Goal: Task Accomplishment & Management: Manage account settings

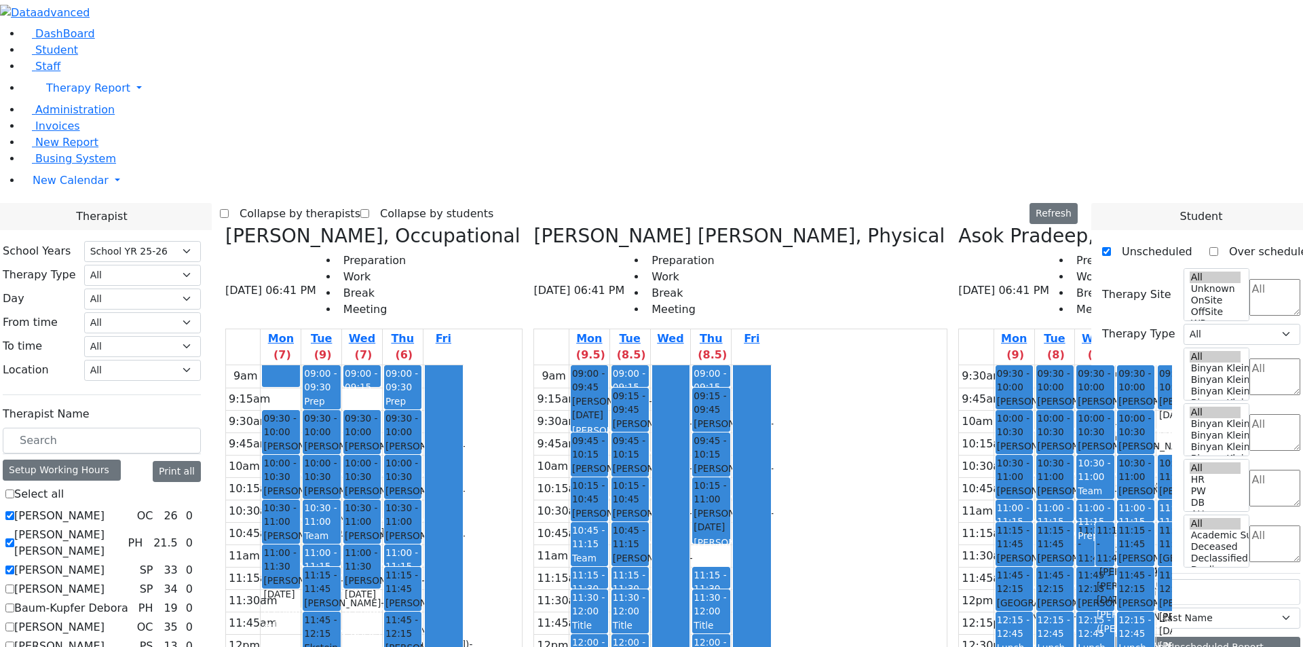
select select "212"
click at [958, 225] on icon at bounding box center [958, 236] width 0 height 22
checkbox input "false"
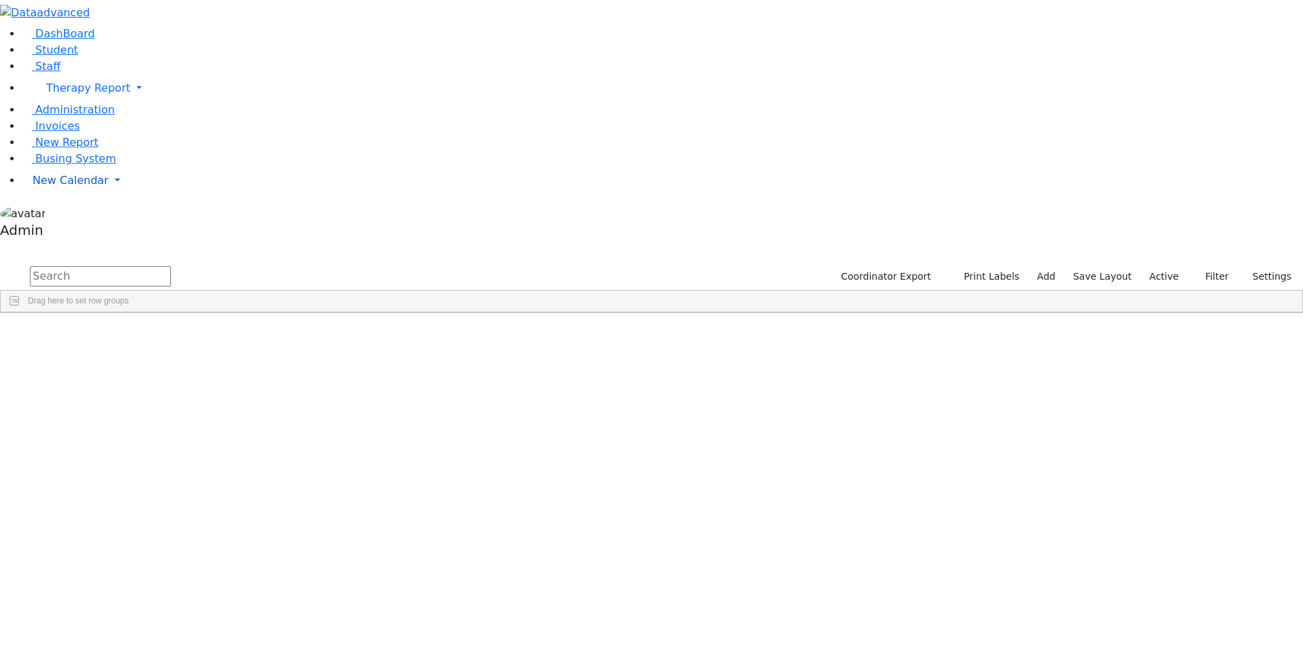
click at [60, 187] on span "New Calendar" at bounding box center [71, 180] width 76 height 13
click at [63, 214] on span "Calendar" at bounding box center [53, 207] width 49 height 13
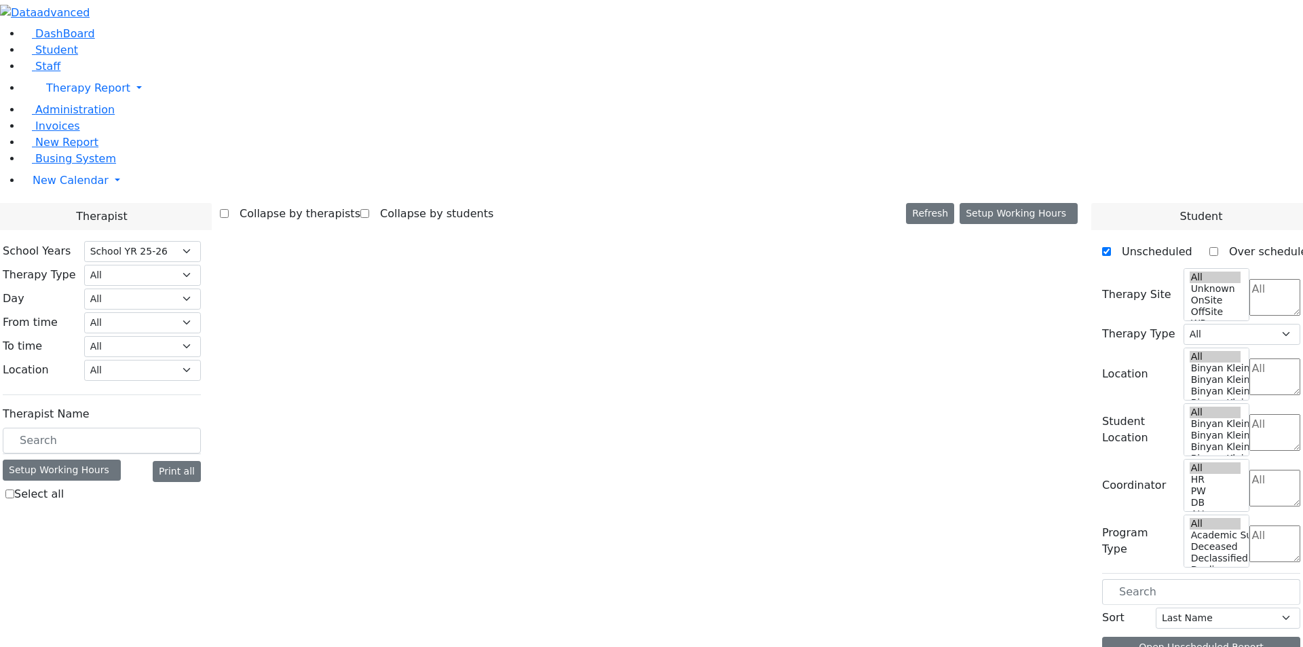
select select "212"
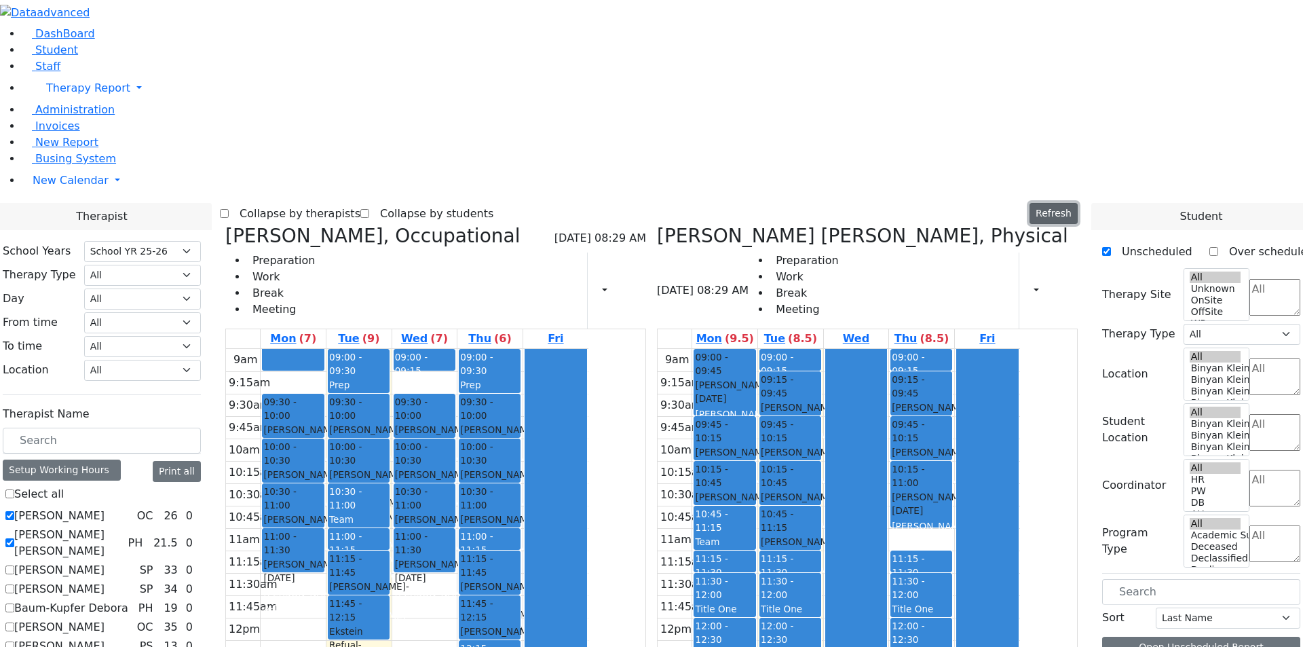
click at [1078, 203] on button "Refresh" at bounding box center [1053, 213] width 48 height 21
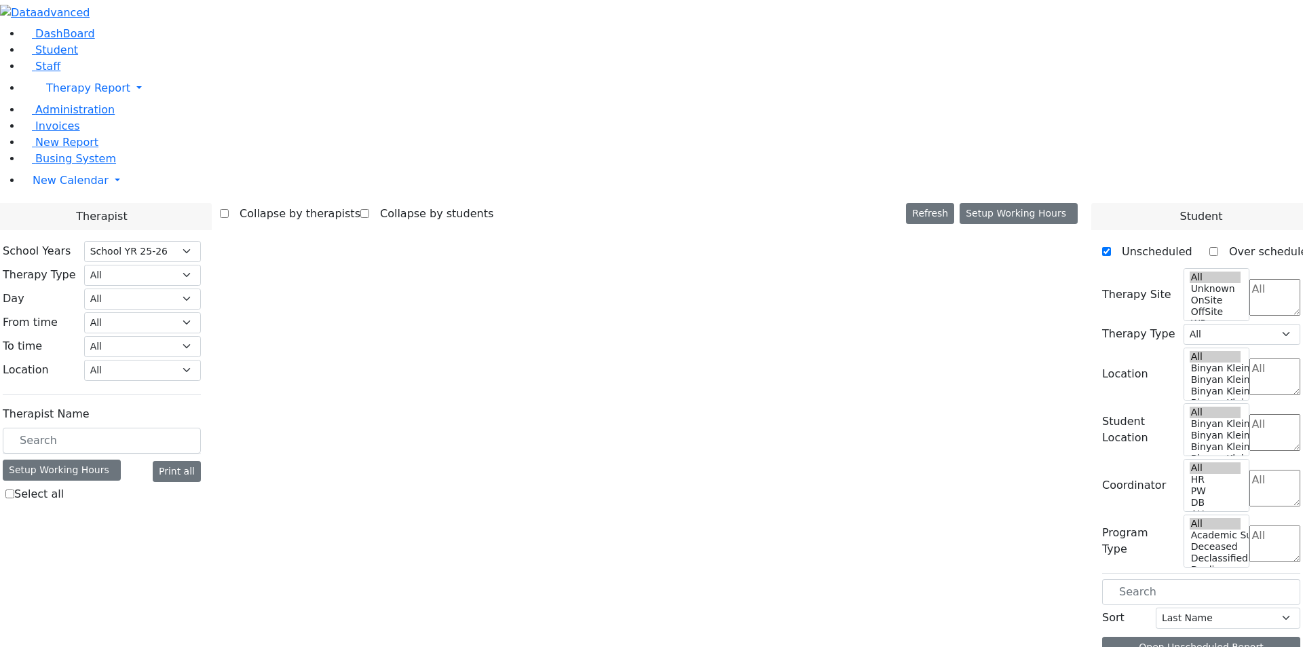
select select "212"
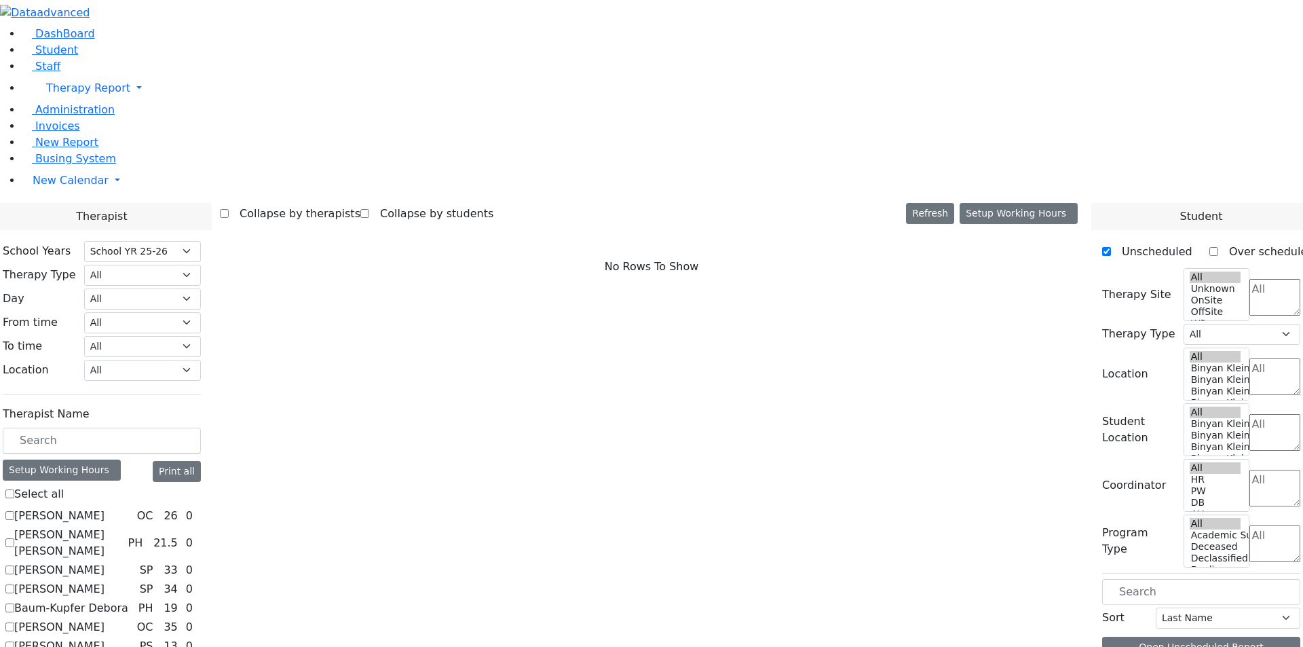
click at [738, 225] on div "No Rows To Show" at bounding box center [651, 267] width 863 height 85
click at [105, 508] on label "[PERSON_NAME]" at bounding box center [59, 516] width 90 height 16
click at [14, 511] on input "[PERSON_NAME]" at bounding box center [9, 515] width 9 height 9
checkbox input "true"
select select "1"
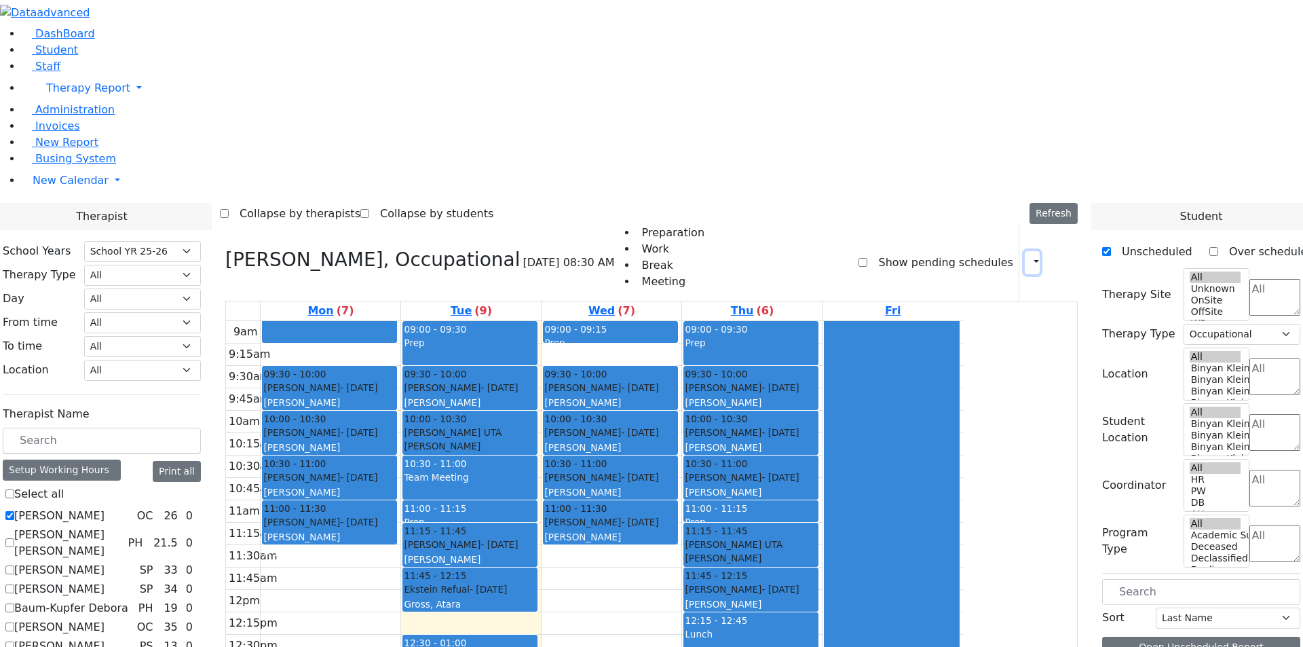
click at [1028, 256] on icon "button" at bounding box center [1028, 262] width 0 height 13
click at [1061, 256] on icon at bounding box center [1061, 262] width 0 height 13
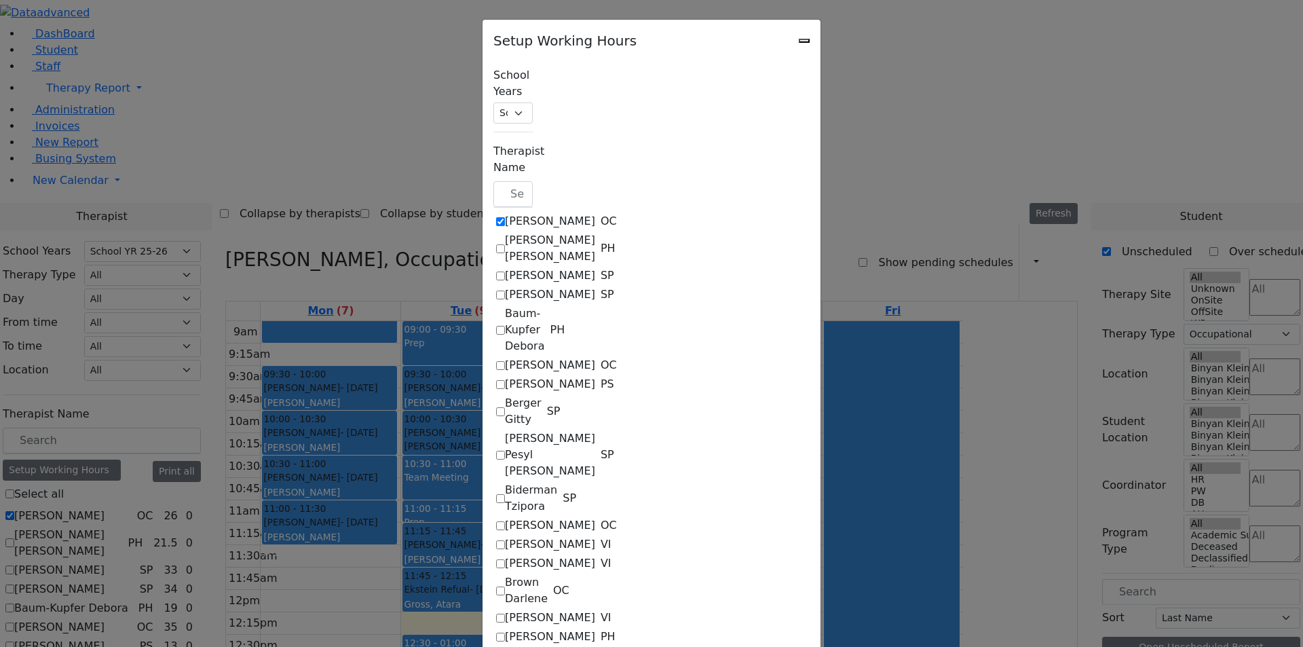
checkbox input "true"
select select "09:15:00"
select select "15:00:00"
select select "22"
select select "15:00:00"
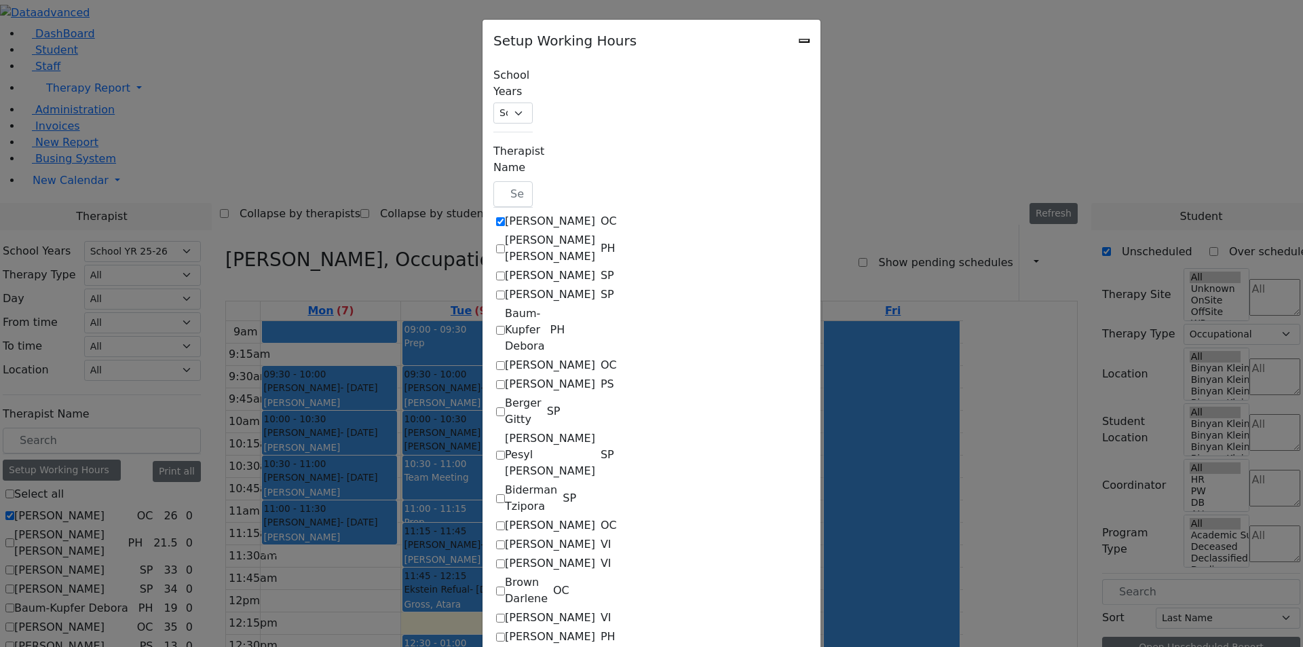
select select "19:00:00"
select select "09:00:00"
select select "15:00:00"
select select "1"
select select "15:00:00"
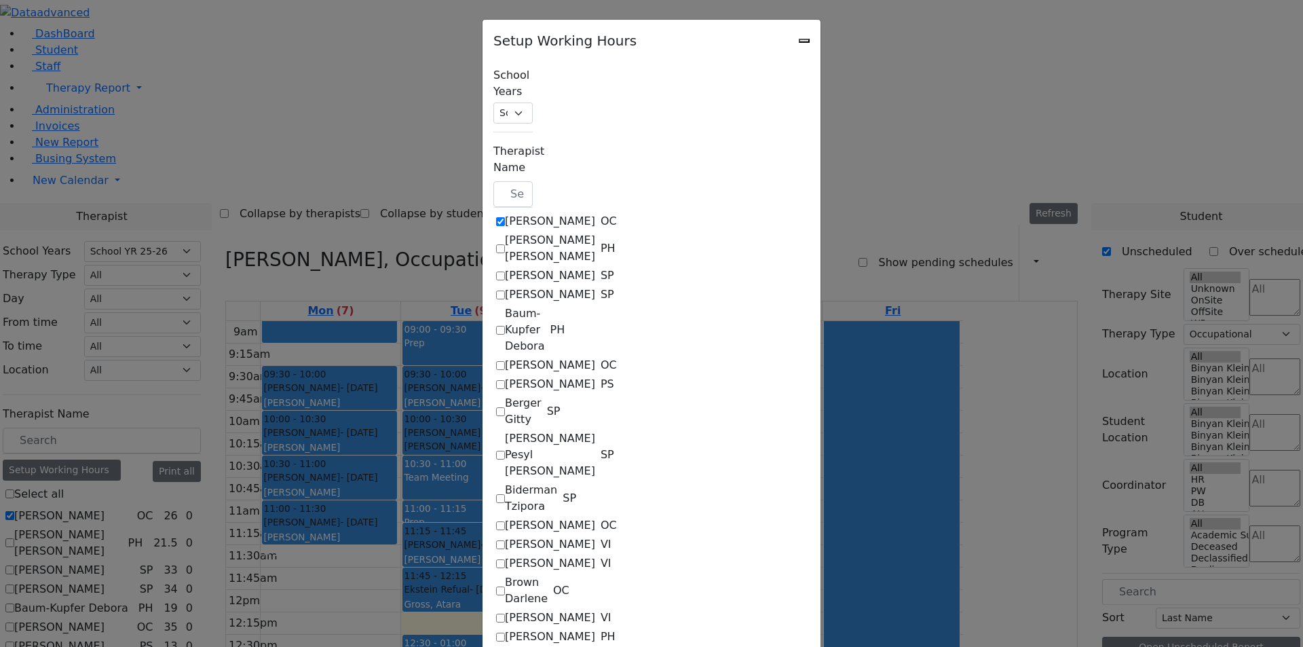
select select "19:00:00"
select select "09:00:00"
select select "15:00:00"
select select "22"
select select "15:00:00"
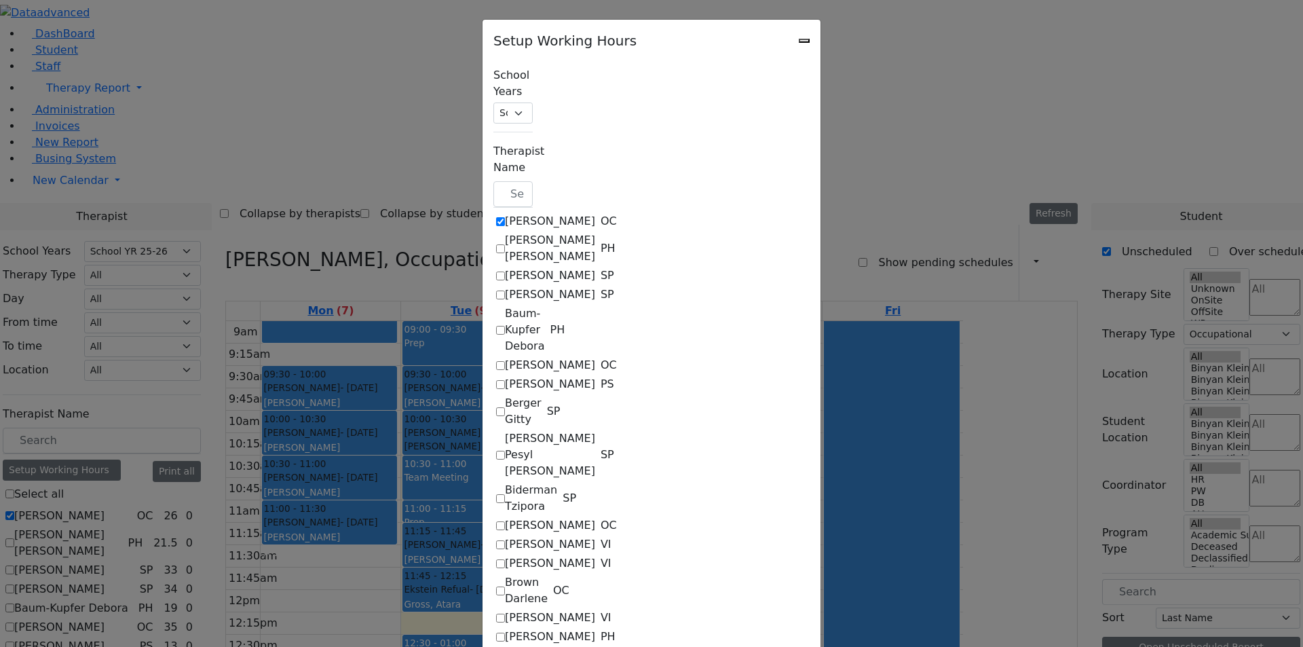
select select "19:00:00"
select select "09:00:00"
select select "15:00:00"
select select "1"
select select "15:00:00"
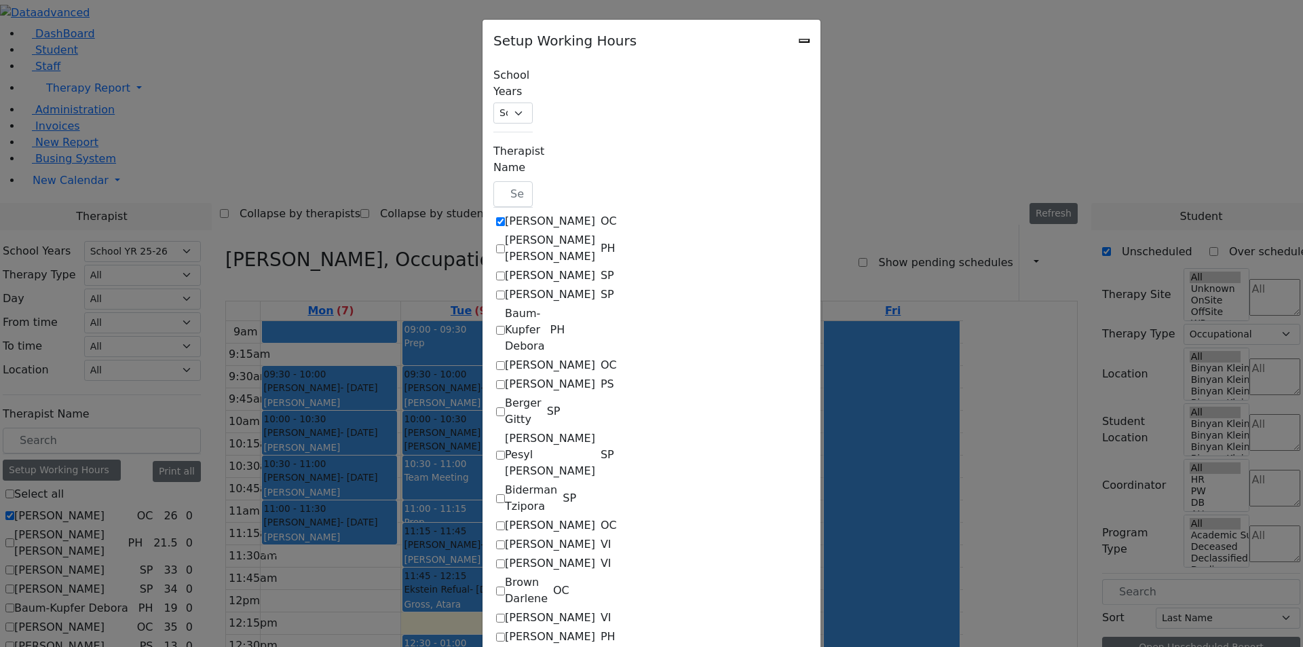
select select "19:00:00"
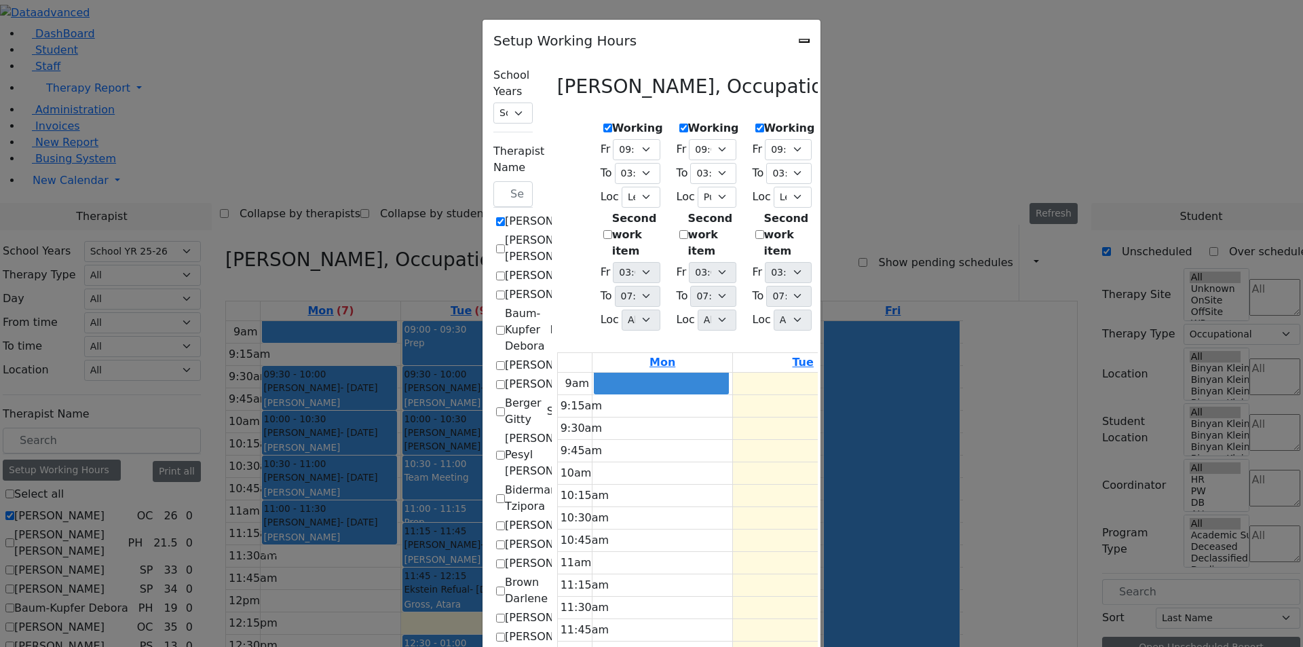
click at [820, 52] on div "Setup Working Hours" at bounding box center [651, 37] width 338 height 34
click at [804, 41] on icon "Close" at bounding box center [804, 41] width 0 height 0
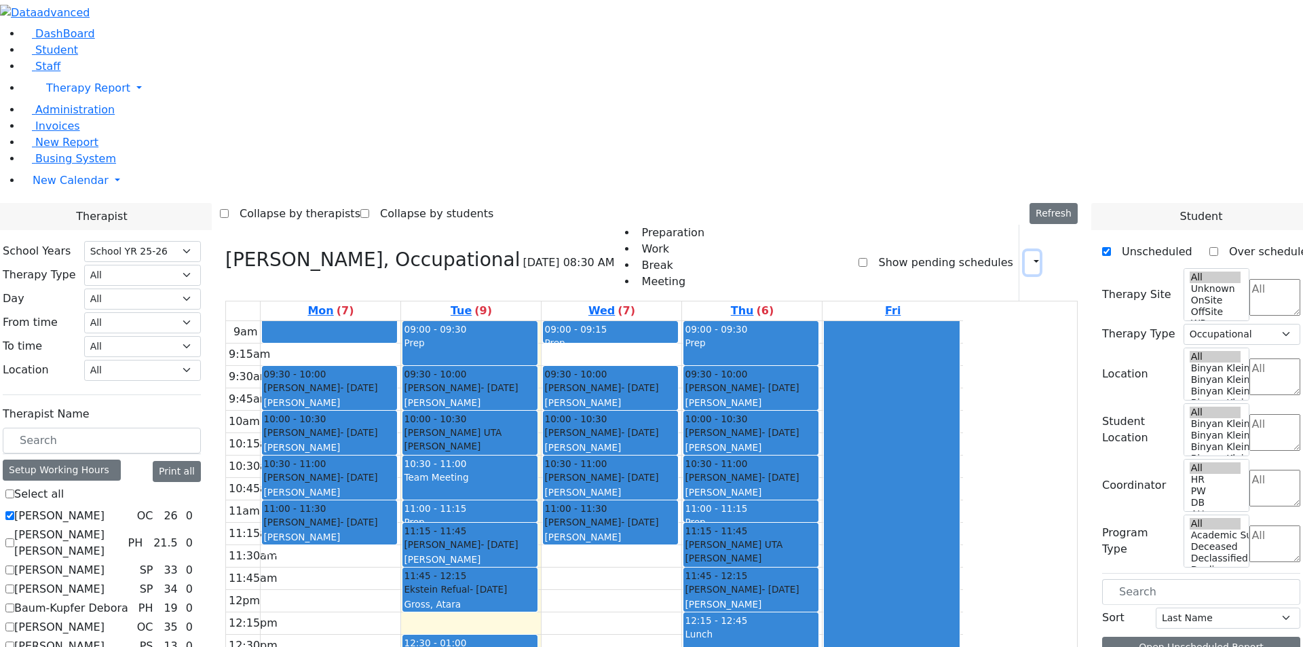
click at [1028, 256] on icon "button" at bounding box center [1028, 262] width 0 height 13
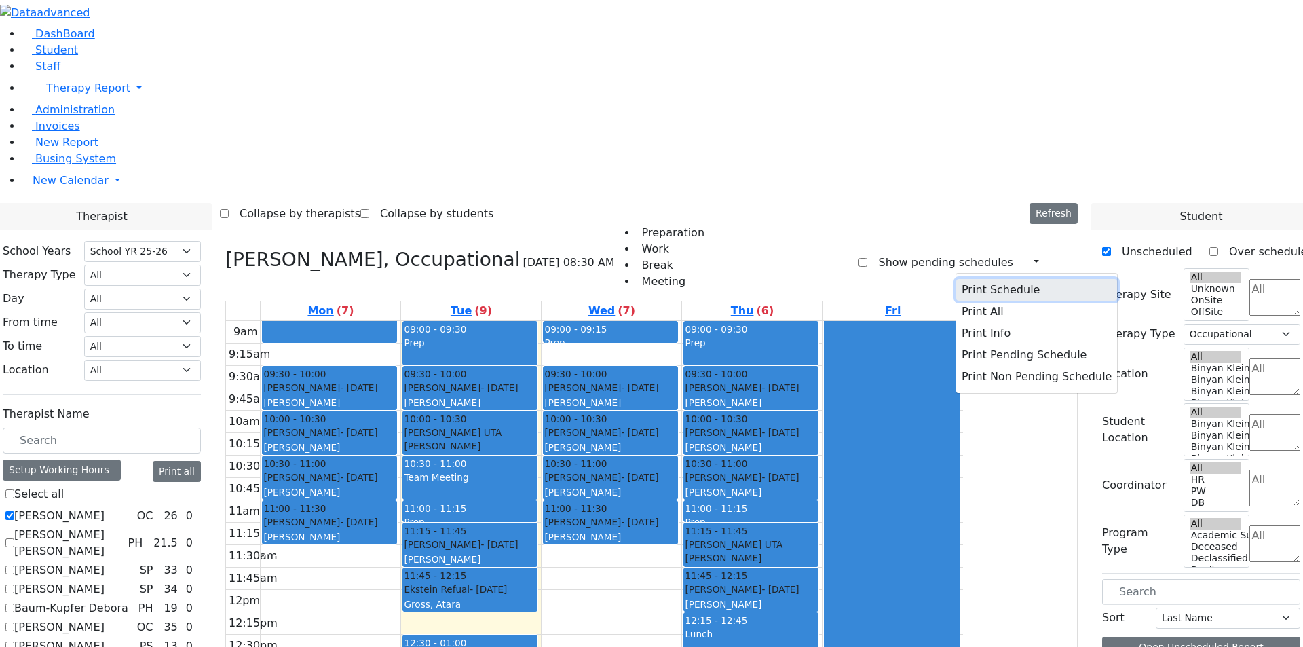
click at [1016, 279] on button "Print Schedule" at bounding box center [1036, 290] width 161 height 22
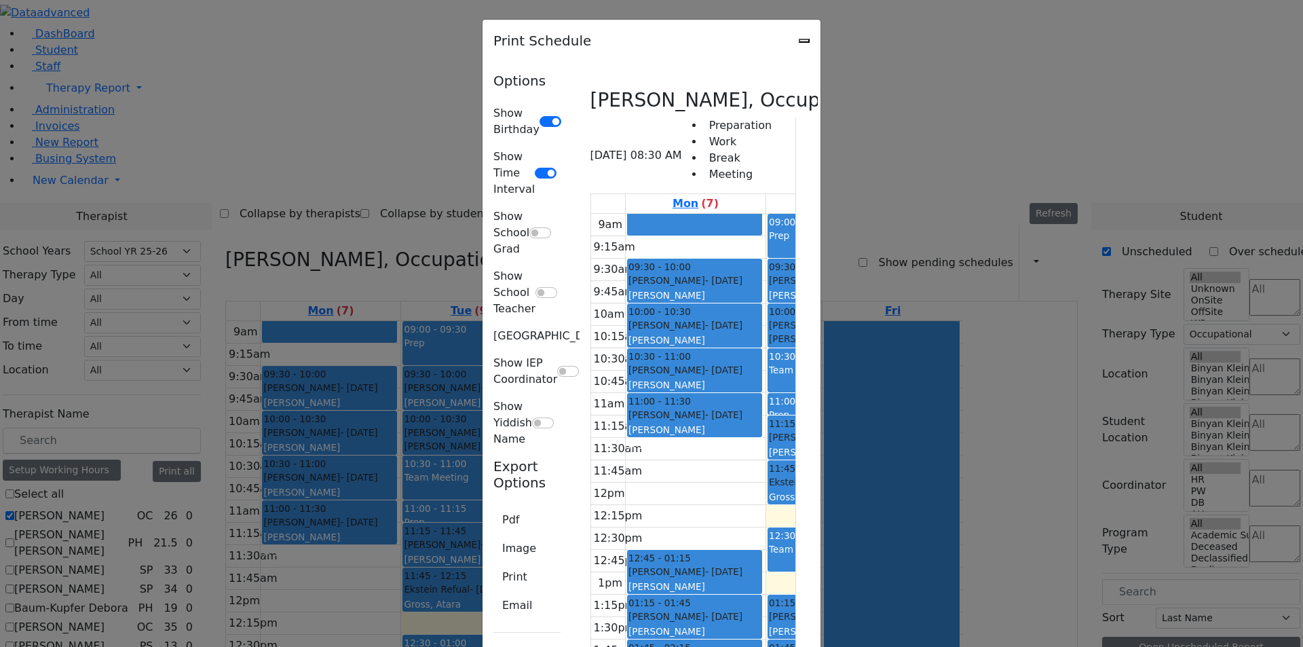
click at [607, 330] on input "[GEOGRAPHIC_DATA]" at bounding box center [618, 335] width 22 height 11
checkbox input "true"
click at [557, 366] on input "Show IEP Coordinator" at bounding box center [568, 371] width 22 height 11
checkbox input "true"
click at [532, 417] on input "Show Yiddish Name" at bounding box center [543, 422] width 22 height 11
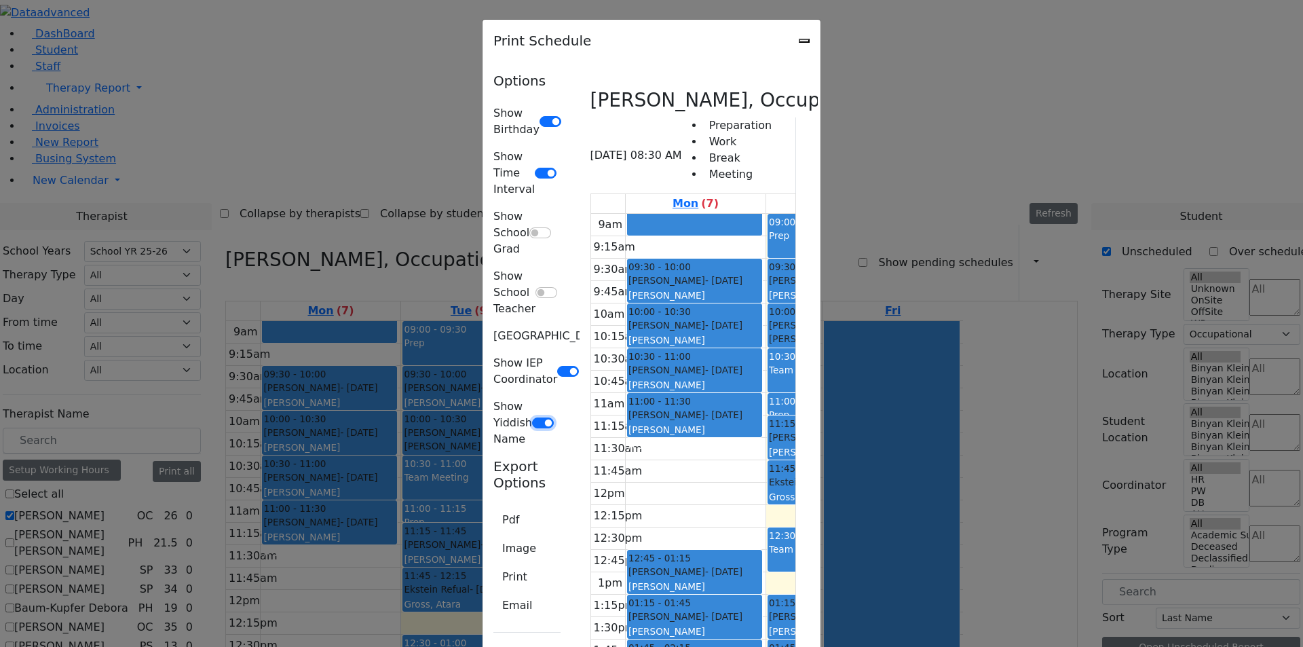
click at [532, 417] on input "Show Yiddish Name" at bounding box center [543, 422] width 22 height 11
checkbox input "false"
click at [557, 366] on input "Show IEP Coordinator" at bounding box center [568, 371] width 22 height 11
checkbox input "false"
click at [607, 328] on div at bounding box center [620, 336] width 27 height 16
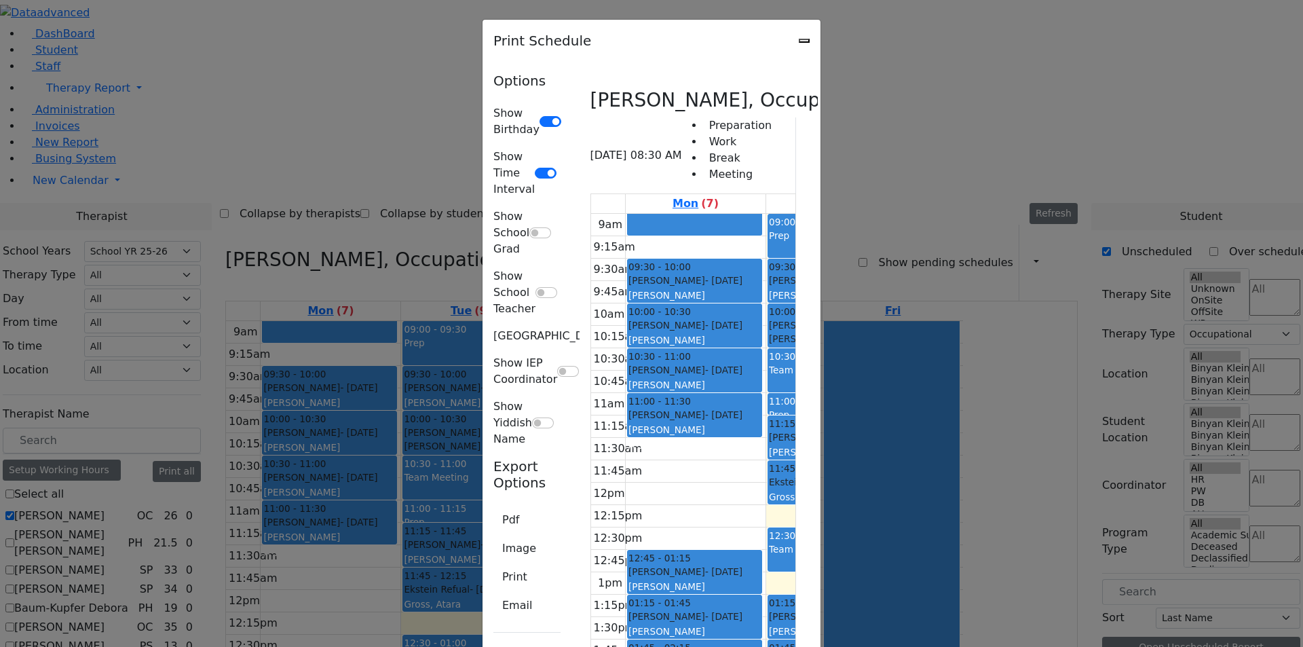
click at [1178, 120] on div "Print Schedule Options Show Birthday Show Time Interval Show School Grad Show S…" at bounding box center [651, 323] width 1303 height 647
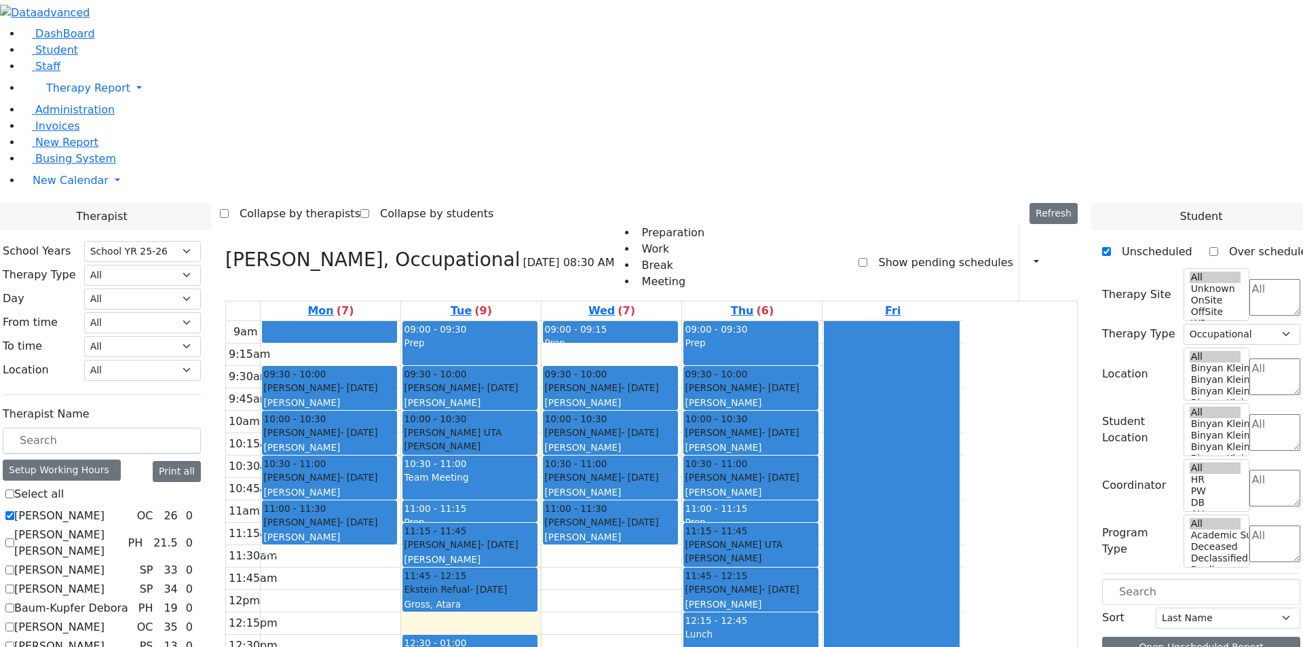
click at [225, 248] on icon at bounding box center [225, 259] width 0 height 22
select select
checkbox input "false"
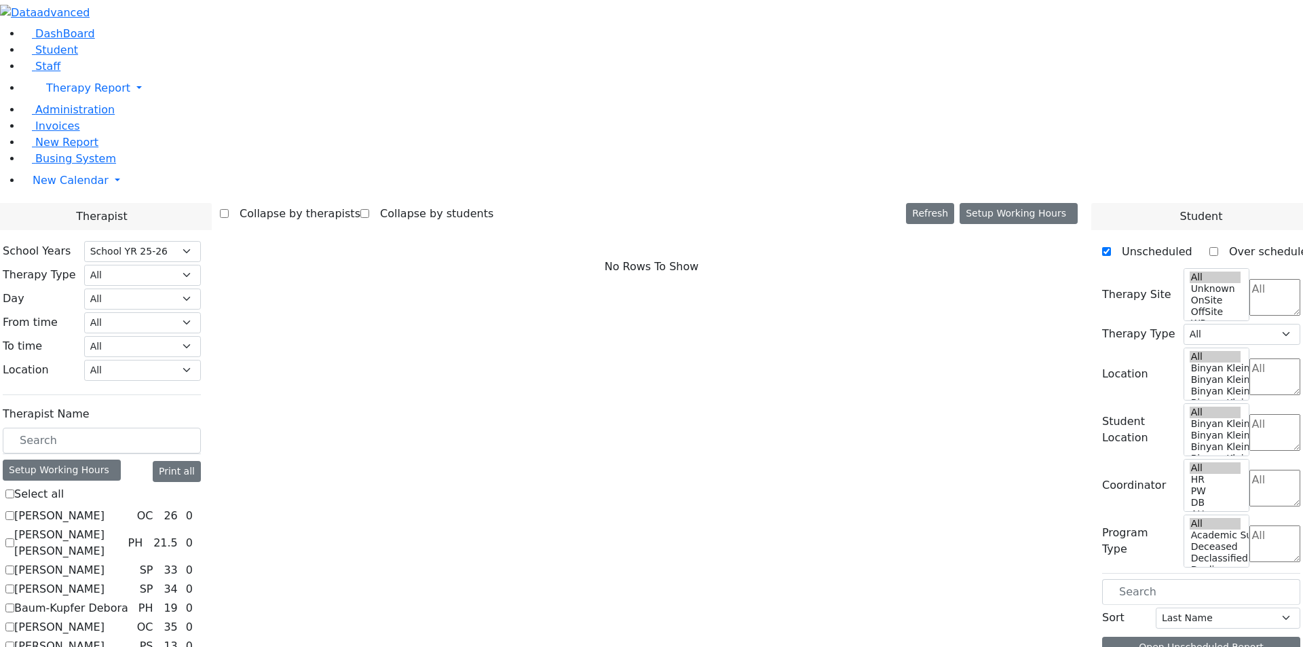
click at [105, 638] on label "[PERSON_NAME]" at bounding box center [59, 646] width 90 height 16
click at [14, 641] on input "[PERSON_NAME]" at bounding box center [9, 645] width 9 height 9
checkbox input "true"
select select "6"
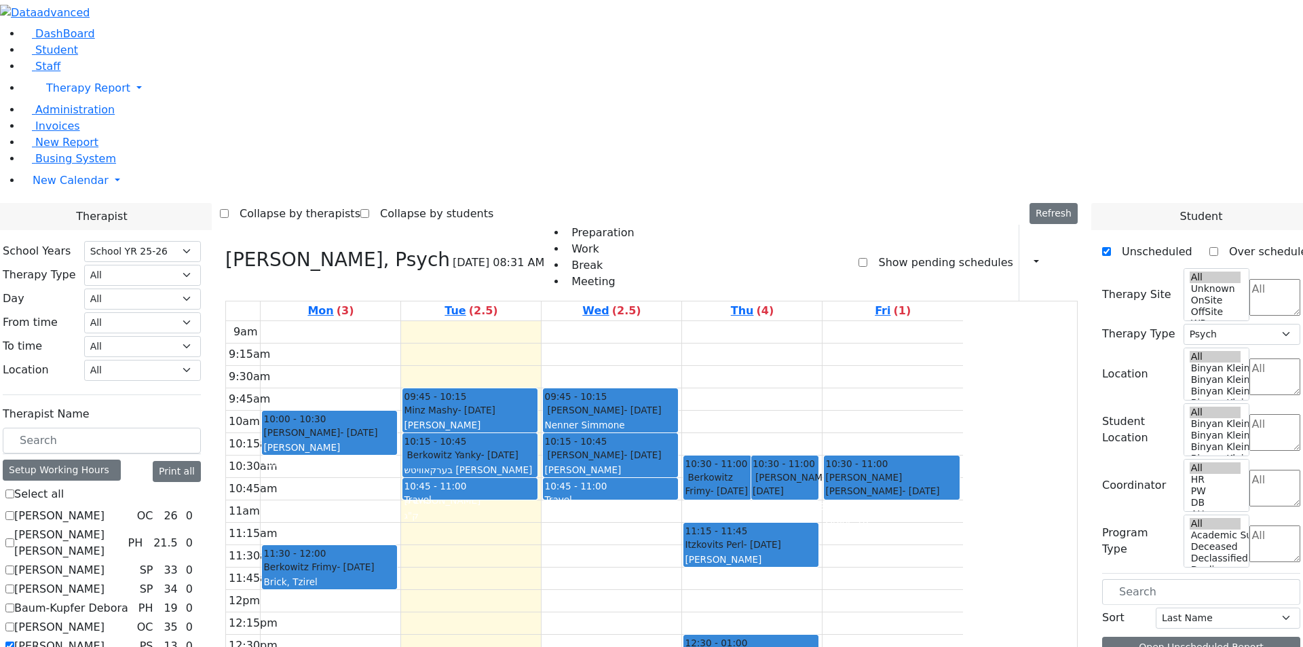
click at [1061, 256] on icon at bounding box center [1061, 262] width 0 height 13
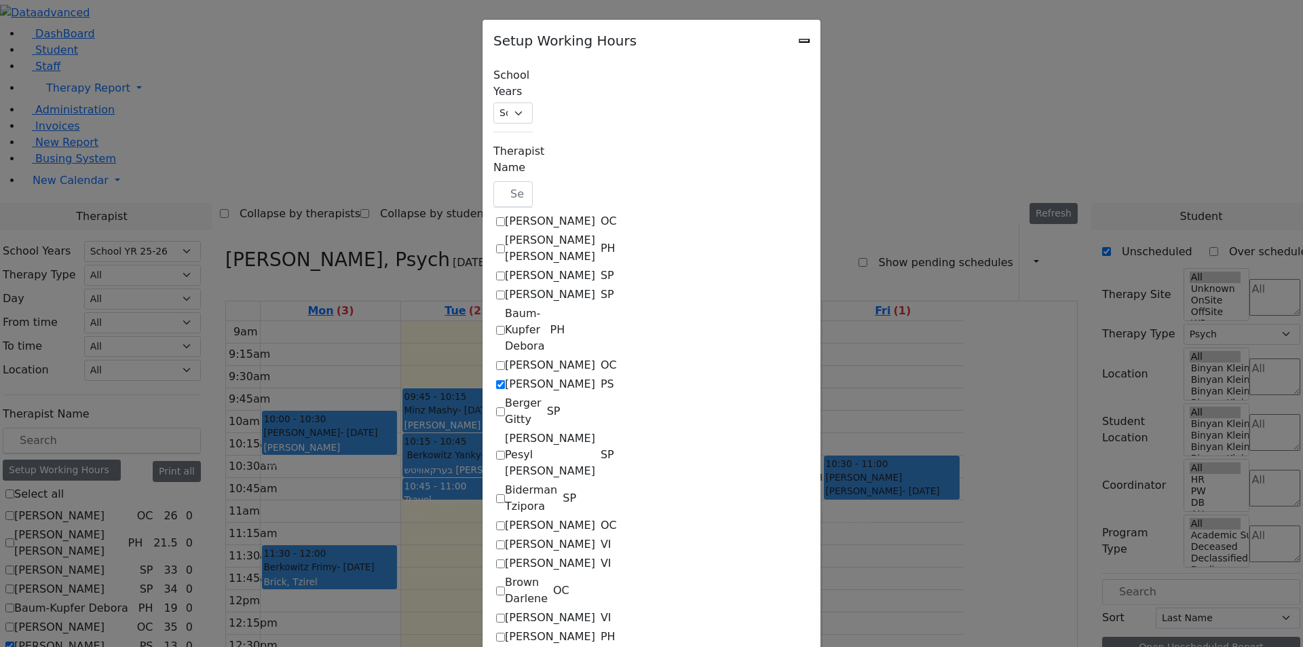
checkbox input "true"
select select "09:00:00"
select select "15:00:00"
select select "1"
select select "15:00:00"
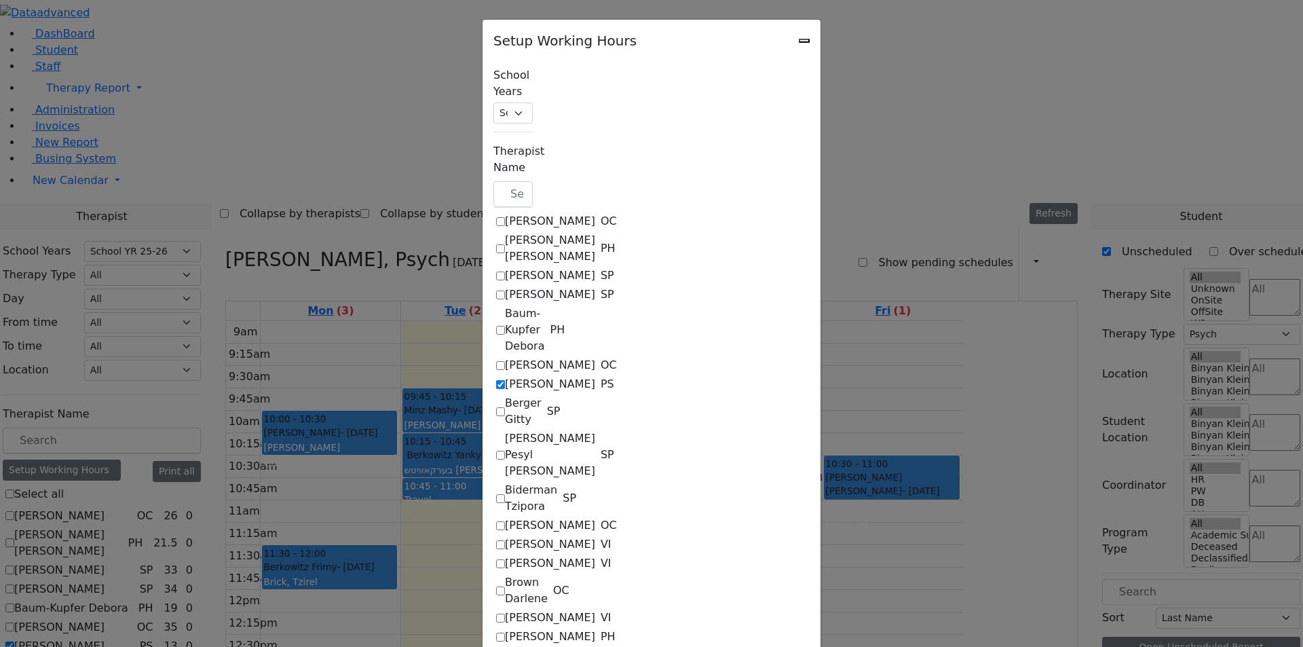
select select "19:00:00"
select select "09:00:00"
select select "15:00:00"
select select "1"
select select "15:00:00"
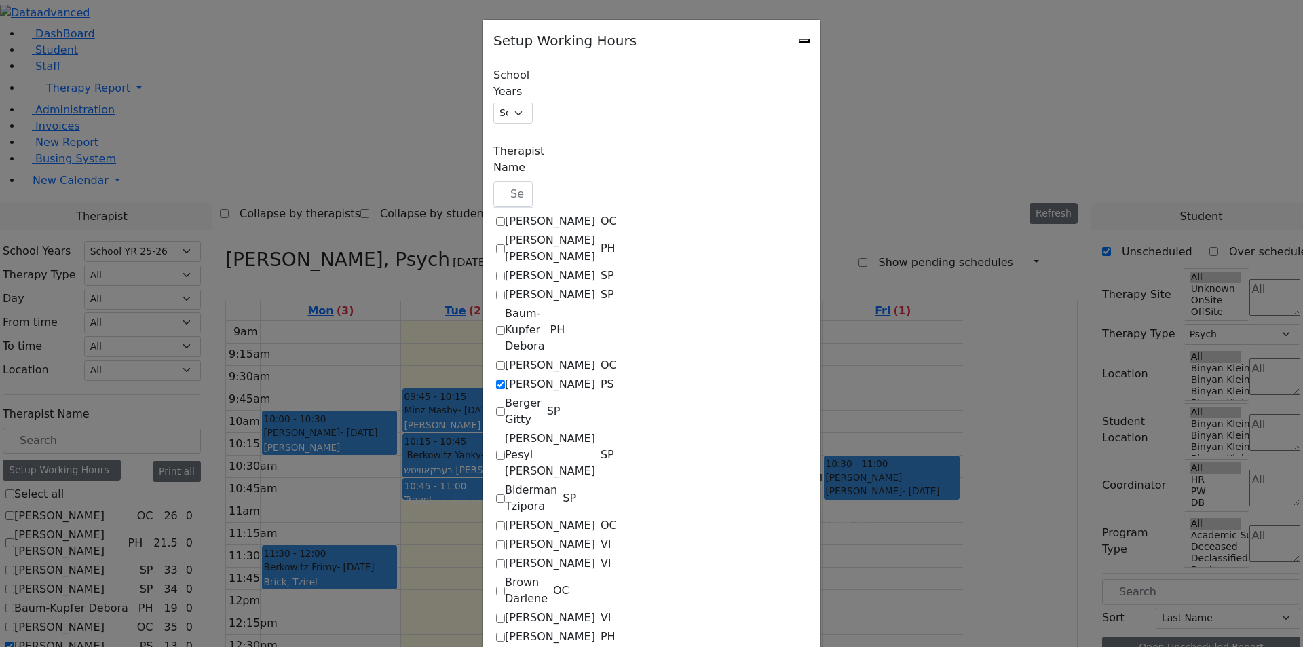
select select "19:00:00"
select select "09:00:00"
select select "15:00:00"
select select "1"
select select "15:00:00"
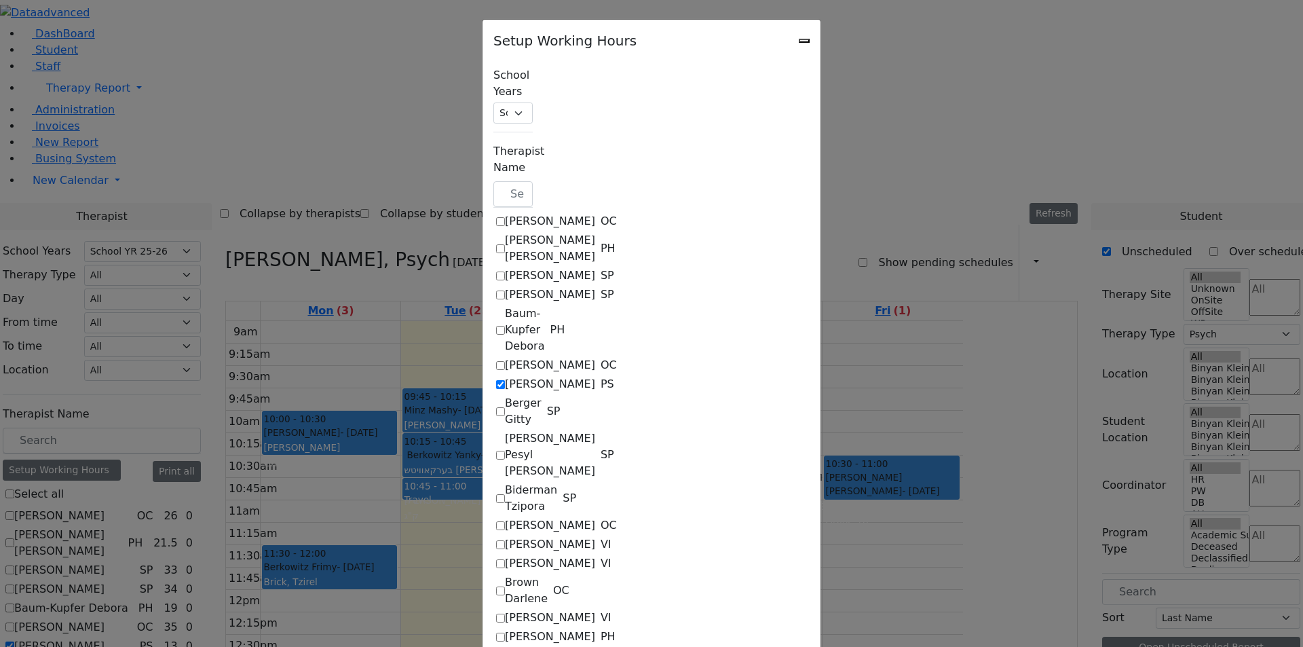
select select "19:00:00"
select select "09:00:00"
select select "15:00:00"
select select "1"
select select "15:00:00"
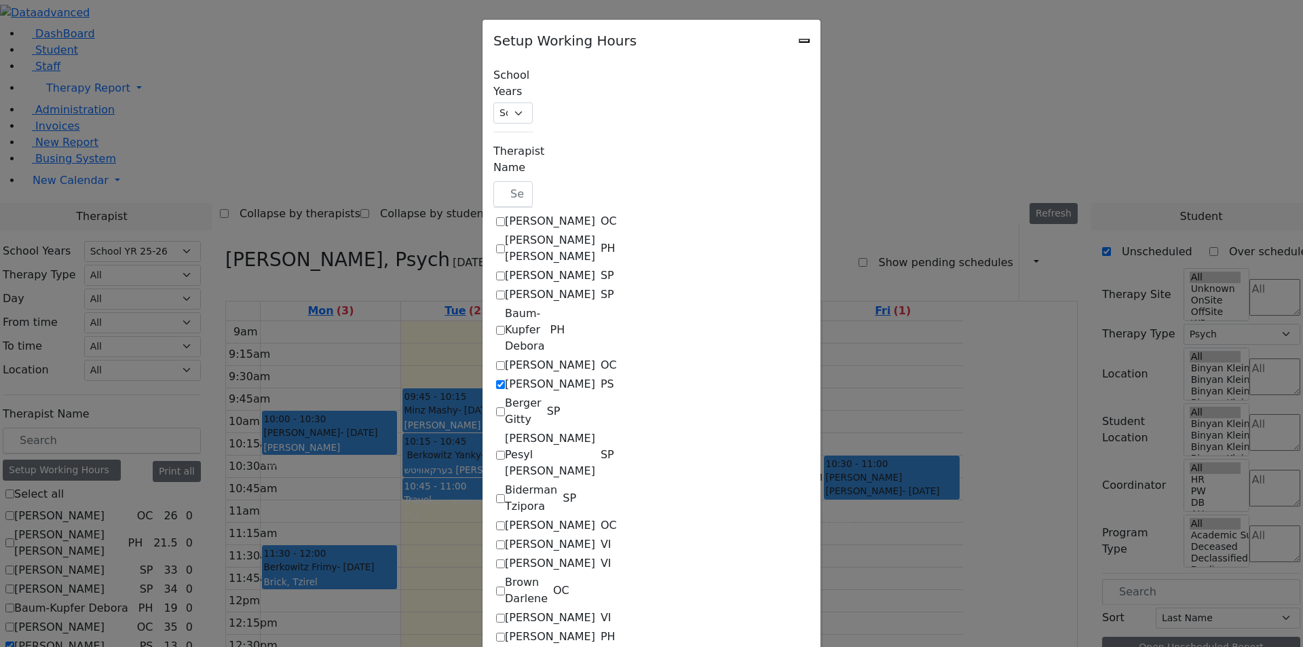
select select "19:00:00"
select select "09:00:00"
select select "15:00:00"
select select "1"
select select "15:00:00"
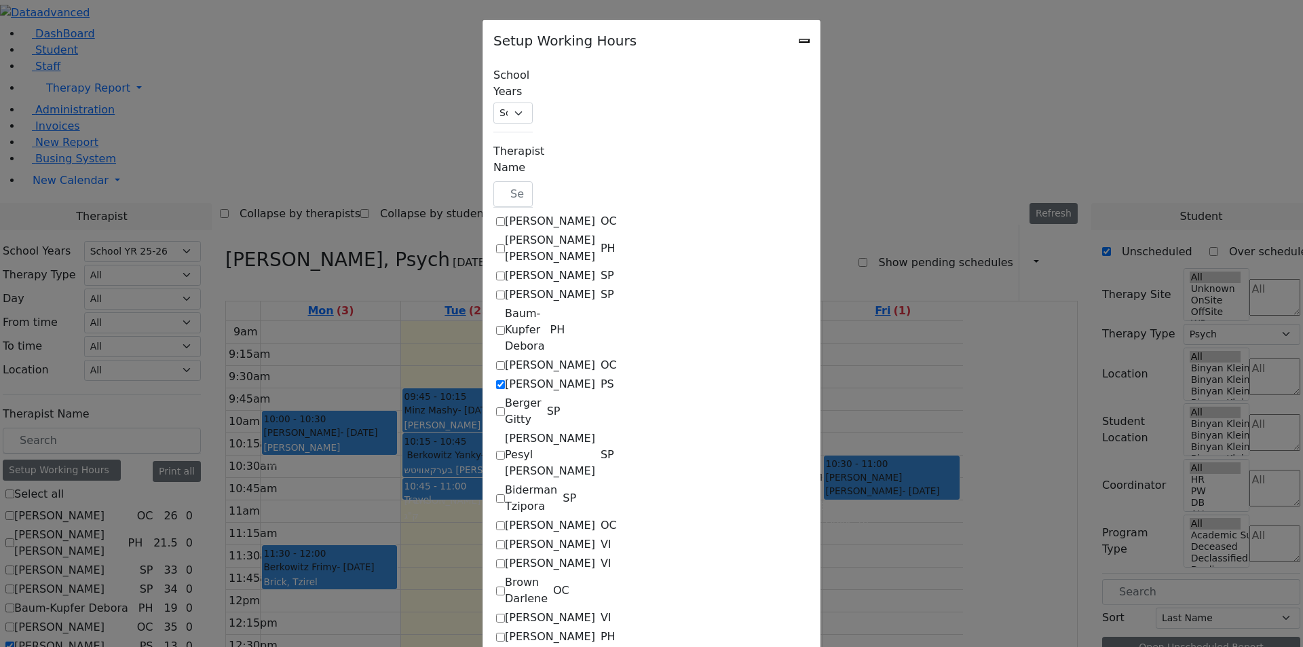
select select "19:00:00"
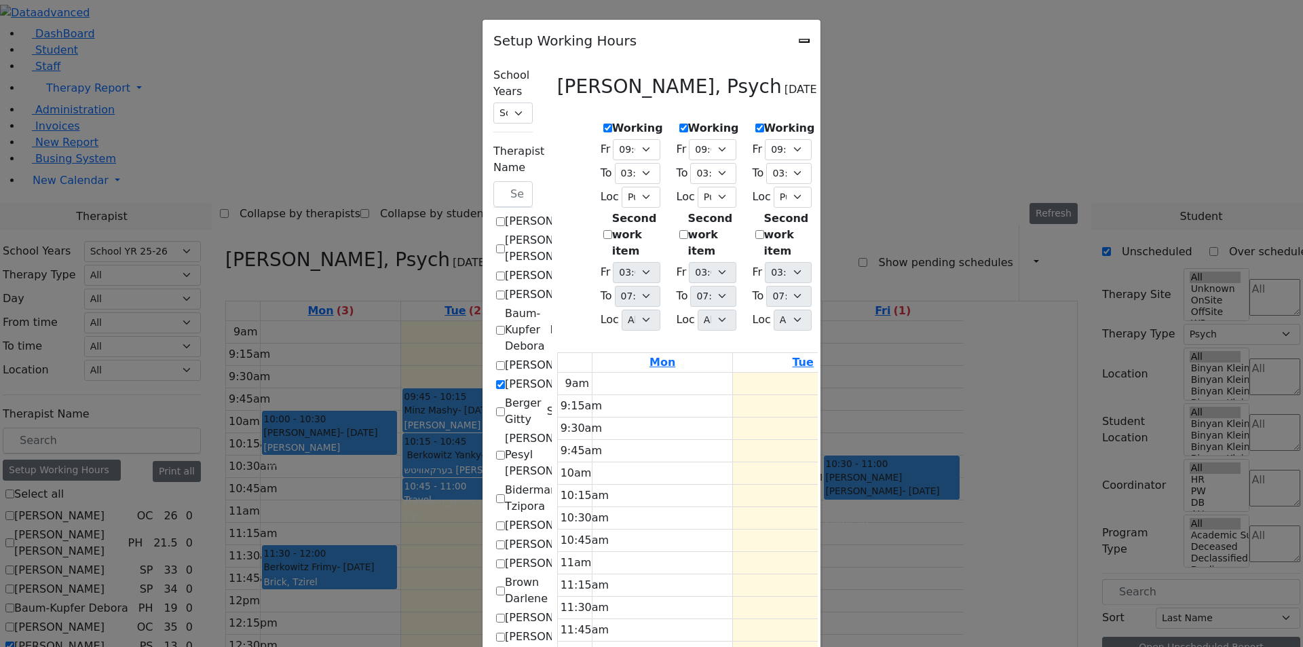
click at [804, 41] on icon "Close" at bounding box center [804, 41] width 0 height 0
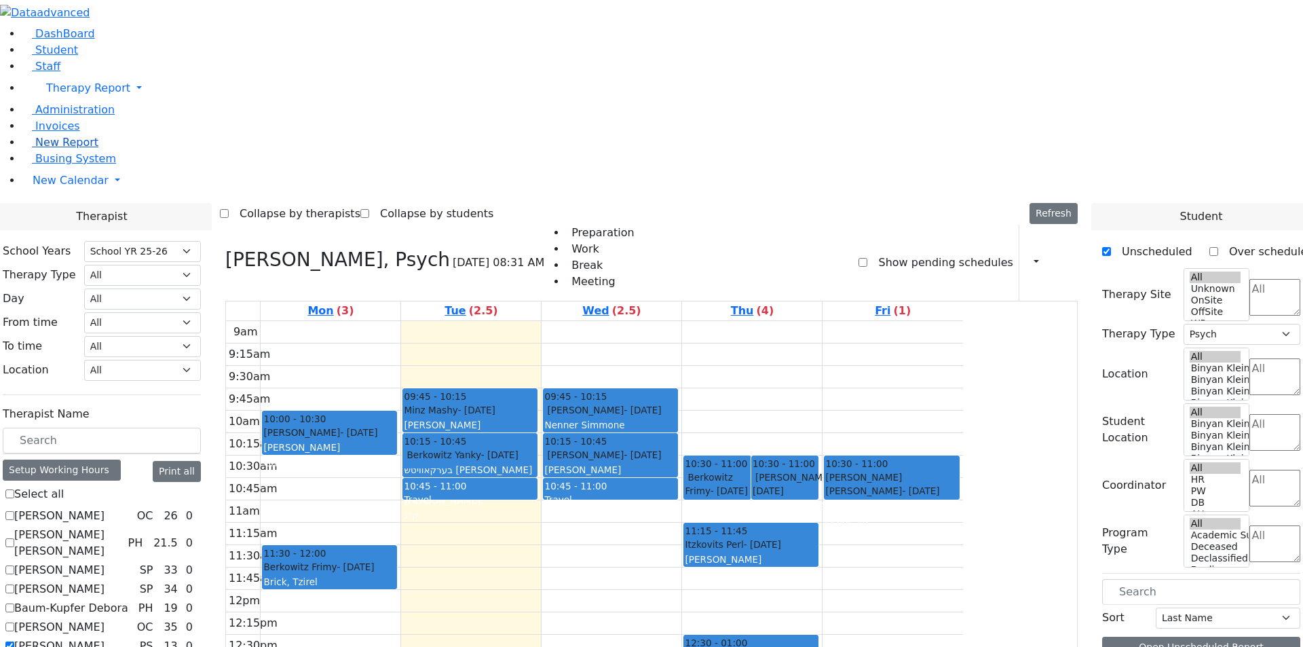
click at [73, 149] on span "New Report" at bounding box center [66, 142] width 63 height 13
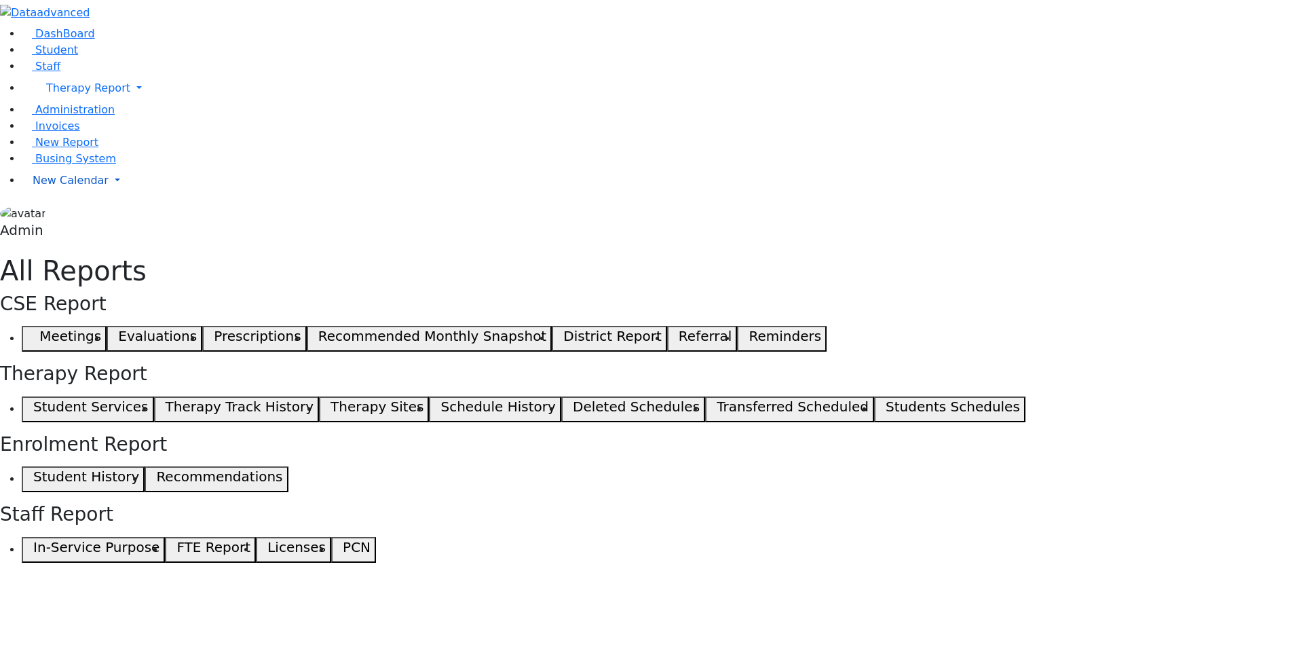
click at [90, 194] on link "New Calendar" at bounding box center [662, 180] width 1281 height 27
click at [83, 116] on span "Administration" at bounding box center [74, 109] width 79 height 13
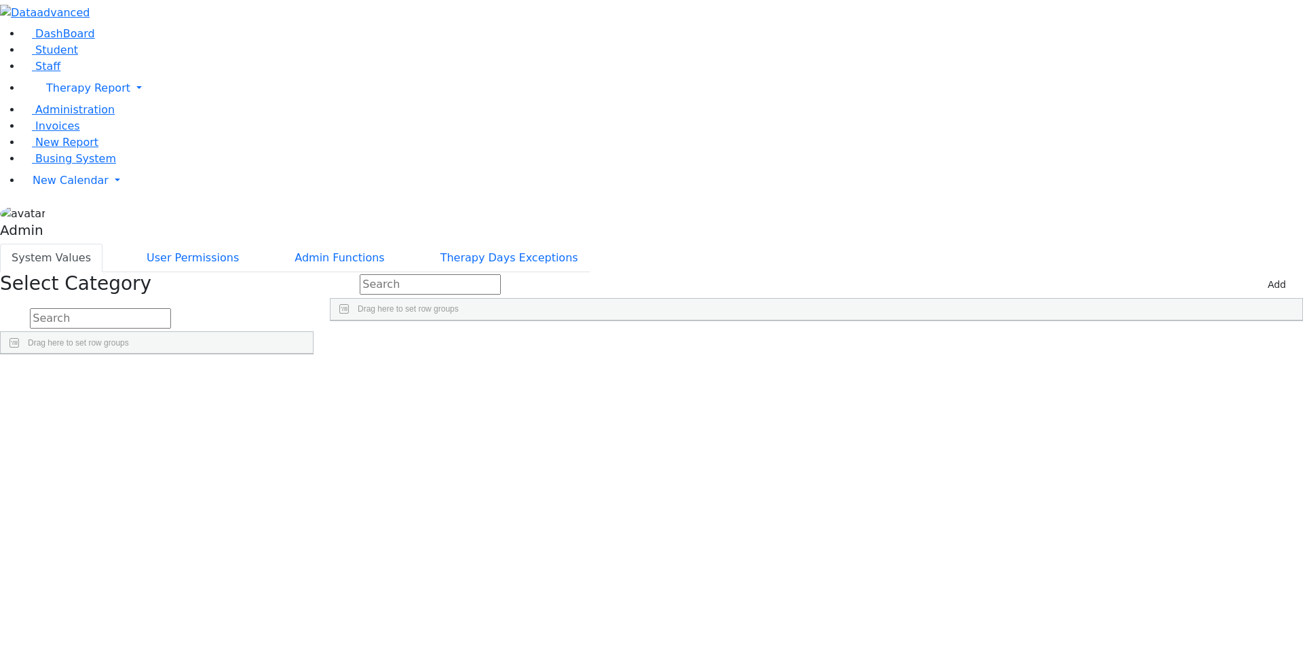
click at [171, 308] on input "text" at bounding box center [100, 318] width 141 height 20
type input "loca"
click at [303, 398] on link "Detail" at bounding box center [285, 408] width 37 height 21
click at [86, 187] on span "New Calendar" at bounding box center [71, 180] width 76 height 13
click at [189, 208] on icon at bounding box center [189, 208] width 0 height 0
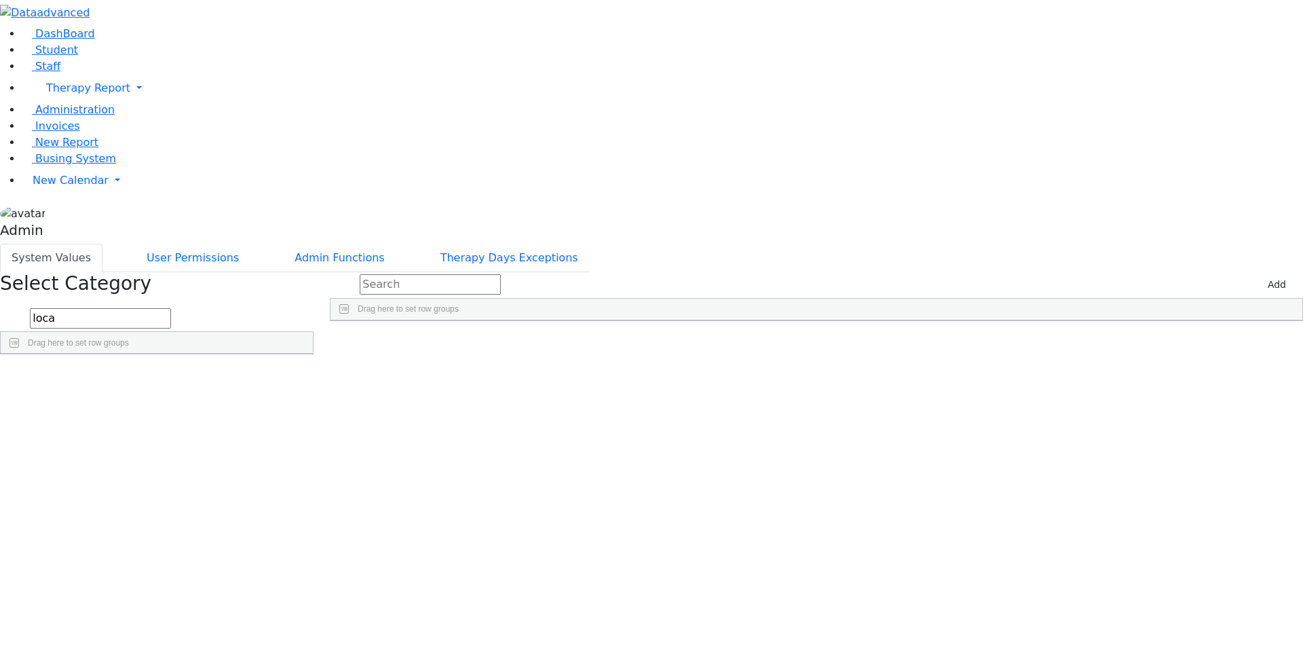
click at [1014, 346] on input "Press SPACE to select this row." at bounding box center [1009, 350] width 9 height 9
click at [1014, 365] on input "Press SPACE to select this row." at bounding box center [1009, 369] width 9 height 9
click at [1014, 384] on input "Press SPACE to select this row." at bounding box center [1009, 388] width 9 height 9
click at [1014, 403] on input "Press SPACE to select this row." at bounding box center [1009, 407] width 9 height 9
click at [1125, 419] on div "Press SPACE to select this row." at bounding box center [1067, 428] width 140 height 19
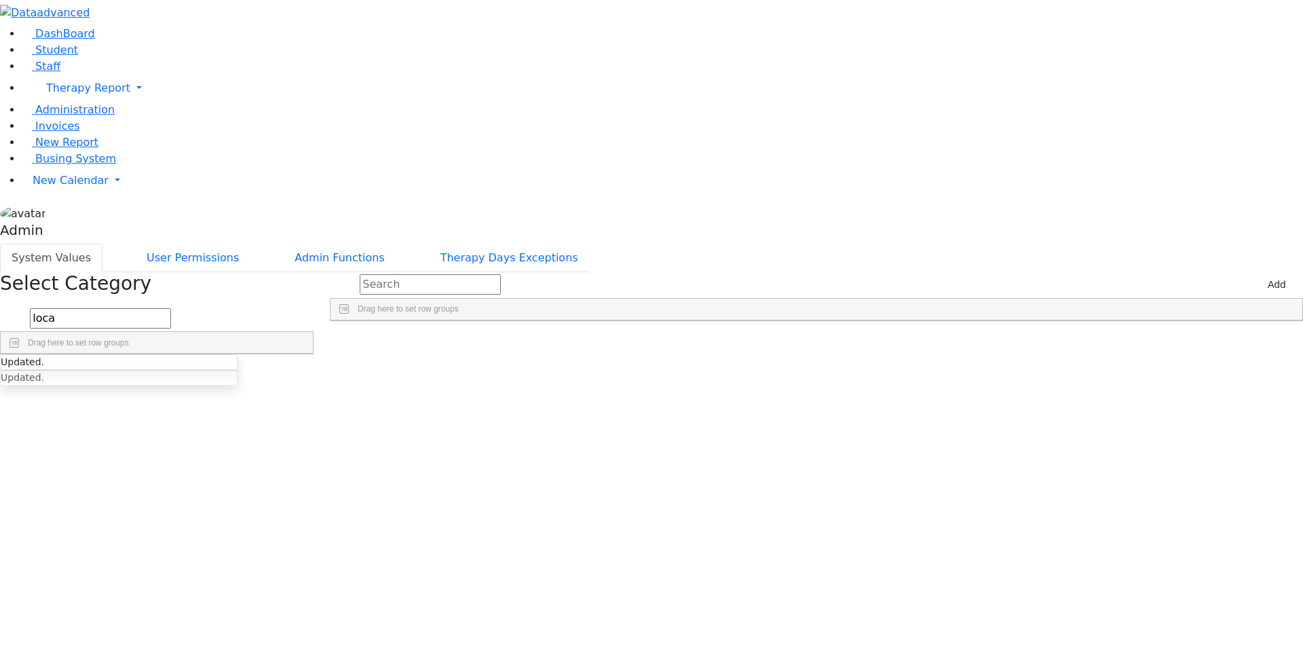
click at [1014, 441] on input "Press SPACE to select this row." at bounding box center [1009, 445] width 9 height 9
click at [1014, 460] on input "Press SPACE to select this row." at bounding box center [1009, 464] width 9 height 9
click at [1014, 517] on input "Press SPACE to select this row." at bounding box center [1009, 521] width 9 height 9
click at [1014, 555] on input "Press SPACE to select this row." at bounding box center [1009, 559] width 9 height 9
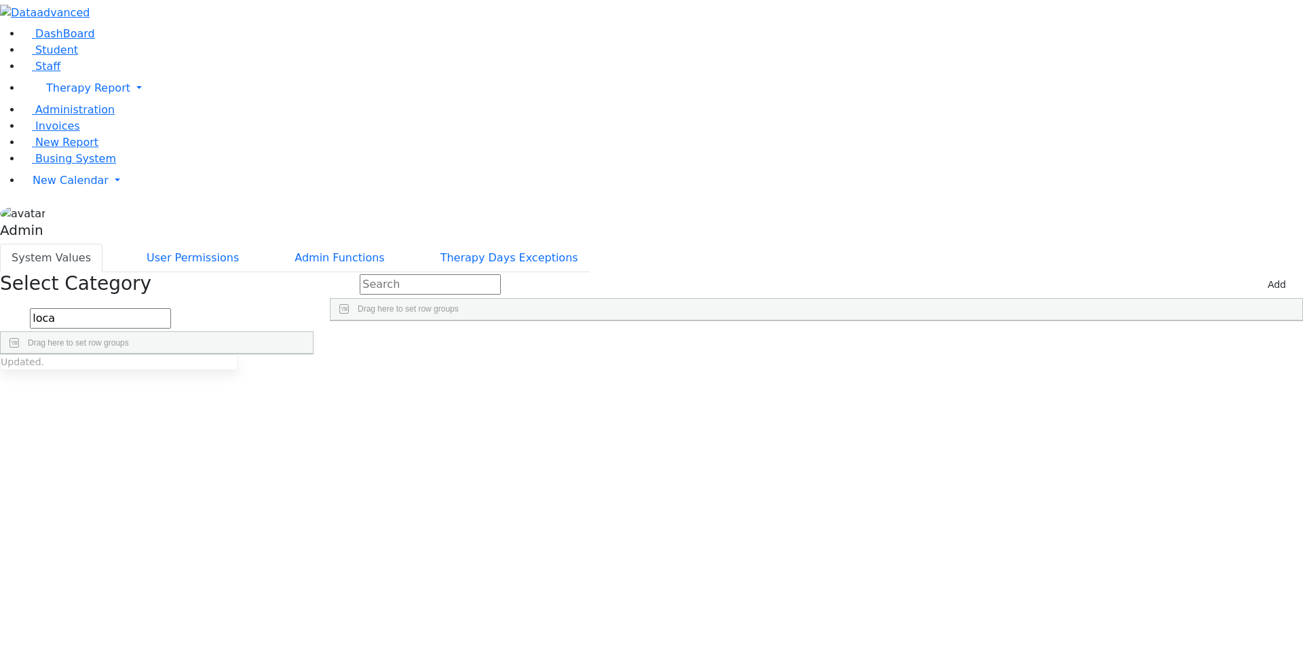
click at [1014, 574] on input "Press SPACE to select this row." at bounding box center [1009, 578] width 9 height 9
click at [1014, 593] on input "Press SPACE to select this row." at bounding box center [1009, 597] width 9 height 9
click at [1134, 609] on div "Press SPACE to select this row." at bounding box center [1067, 618] width 140 height 19
click at [1014, 631] on input "Press SPACE to select this row." at bounding box center [1009, 635] width 9 height 9
click at [1014, 646] on input "Press SPACE to select this row." at bounding box center [1009, 654] width 9 height 9
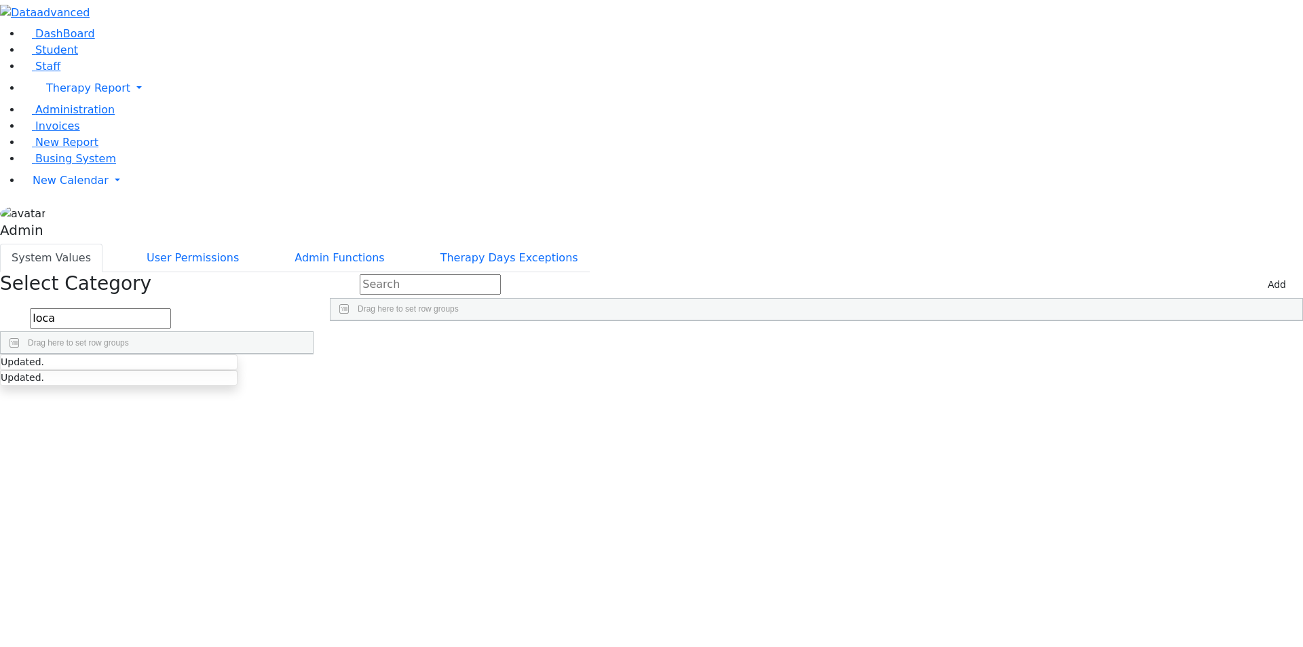
drag, startPoint x: 1129, startPoint y: 516, endPoint x: 1129, endPoint y: 525, distance: 9.5
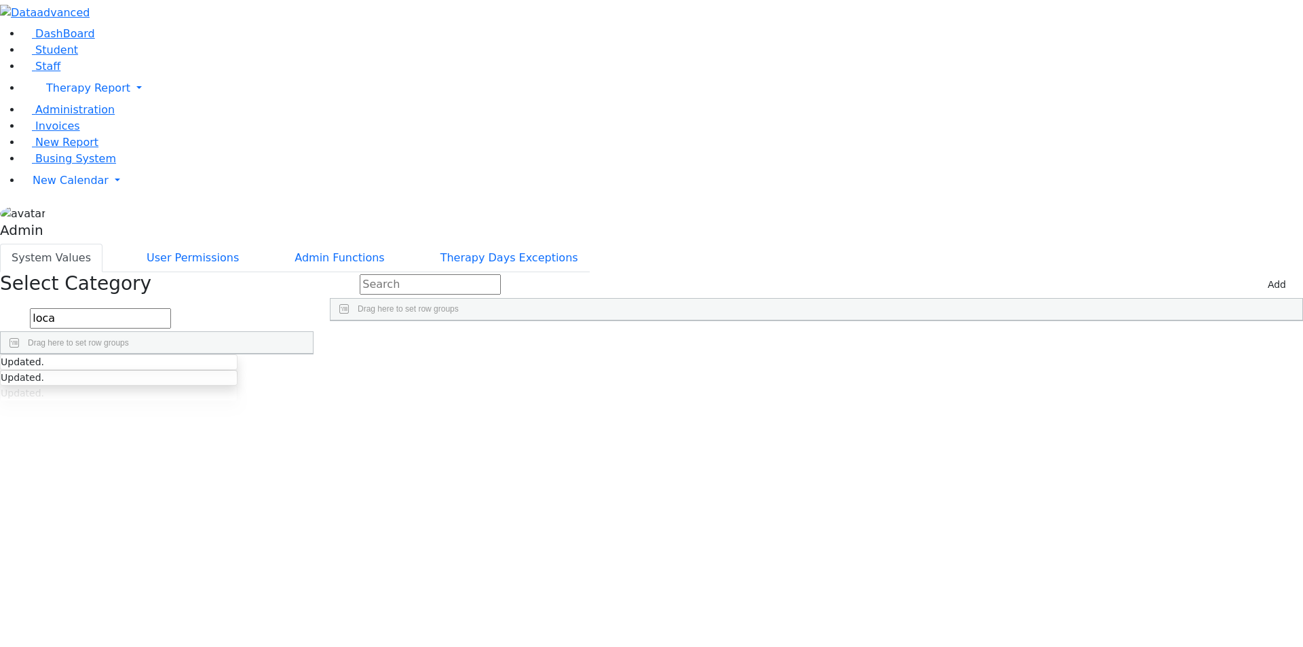
scroll to position [336, 0]
click at [1014, 504] on input "Press SPACE to select this row." at bounding box center [1009, 508] width 9 height 9
click at [1124, 520] on div "Press SPACE to select this row." at bounding box center [1067, 529] width 140 height 19
click at [1122, 539] on div "Press SPACE to select this row." at bounding box center [1067, 548] width 140 height 19
click at [1126, 558] on div "Press SPACE to select this row." at bounding box center [1067, 567] width 140 height 19
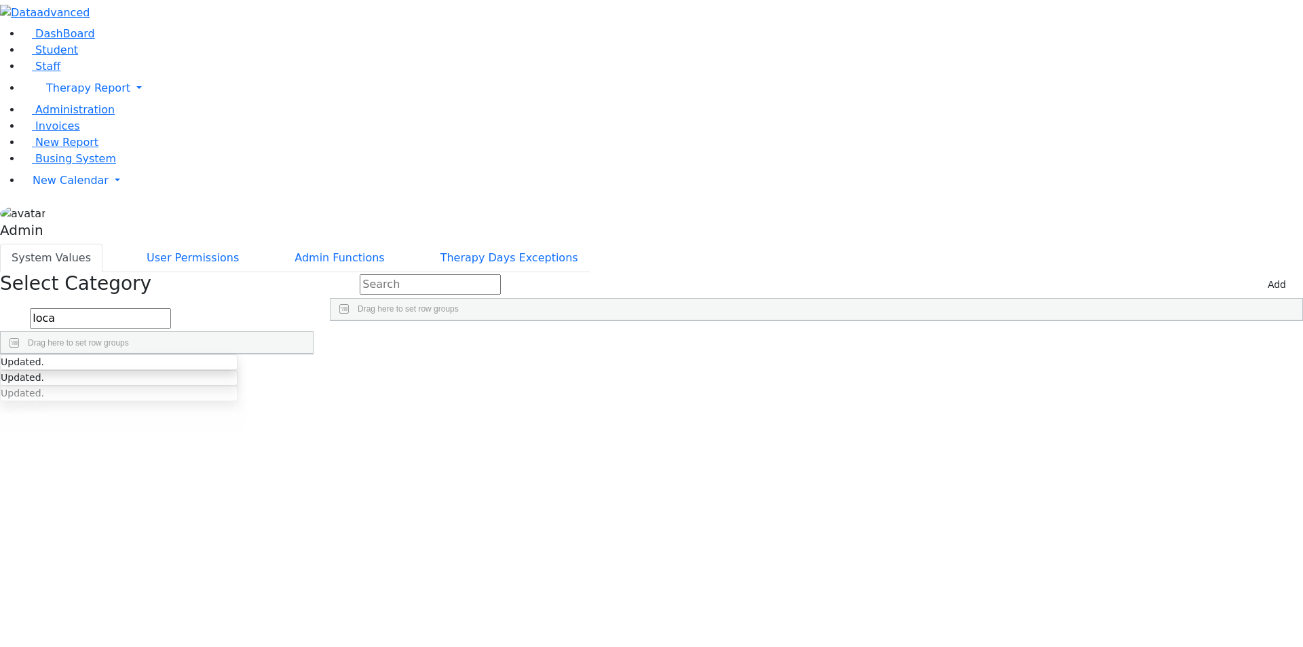
drag, startPoint x: 1125, startPoint y: 382, endPoint x: 1123, endPoint y: 398, distance: 15.7
click at [1124, 385] on div "Getzel Berger UTA Learning Center - Markowitz Public School N-A Home EC - Eitz …" at bounding box center [733, 425] width 806 height 836
drag, startPoint x: 1122, startPoint y: 406, endPoint x: 1122, endPoint y: 417, distance: 10.9
click at [1014, 618] on input "Press SPACE to select this row." at bounding box center [1009, 622] width 9 height 9
click at [1124, 634] on div "Press SPACE to select this row." at bounding box center [1067, 643] width 140 height 19
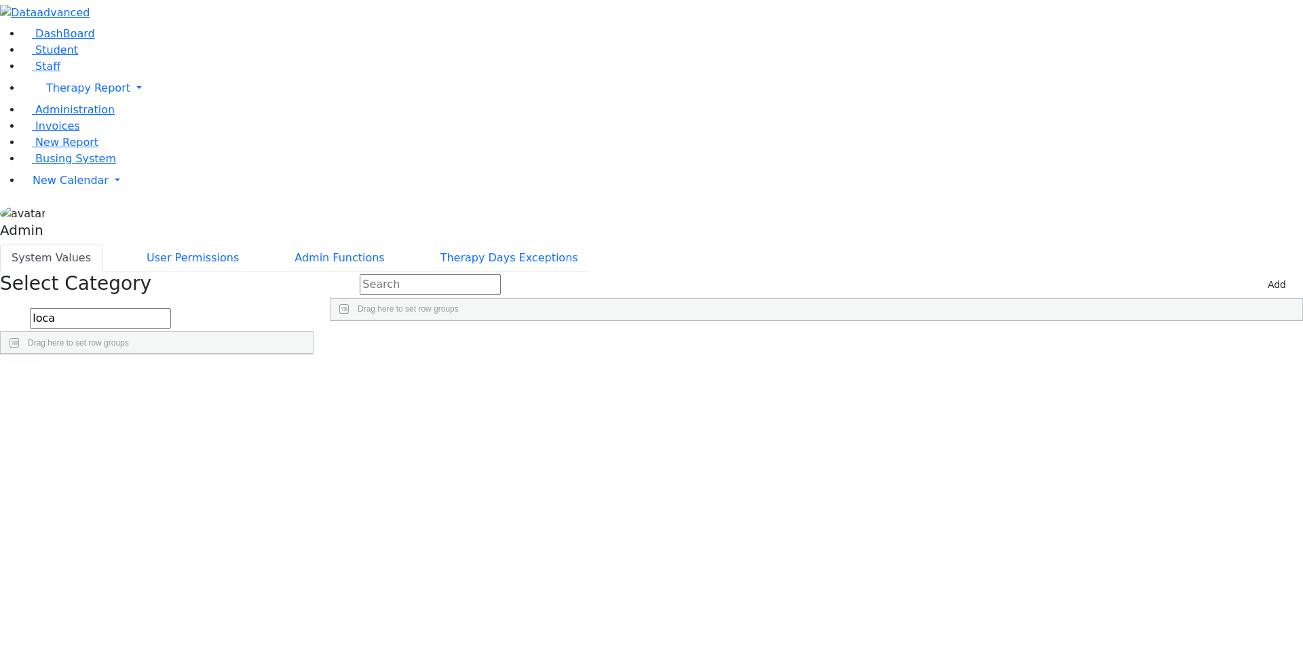
click at [1135, 577] on div "Press SPACE to select this row." at bounding box center [1067, 586] width 140 height 19
click at [1014, 599] on input "Press SPACE to select this row." at bounding box center [1009, 603] width 9 height 9
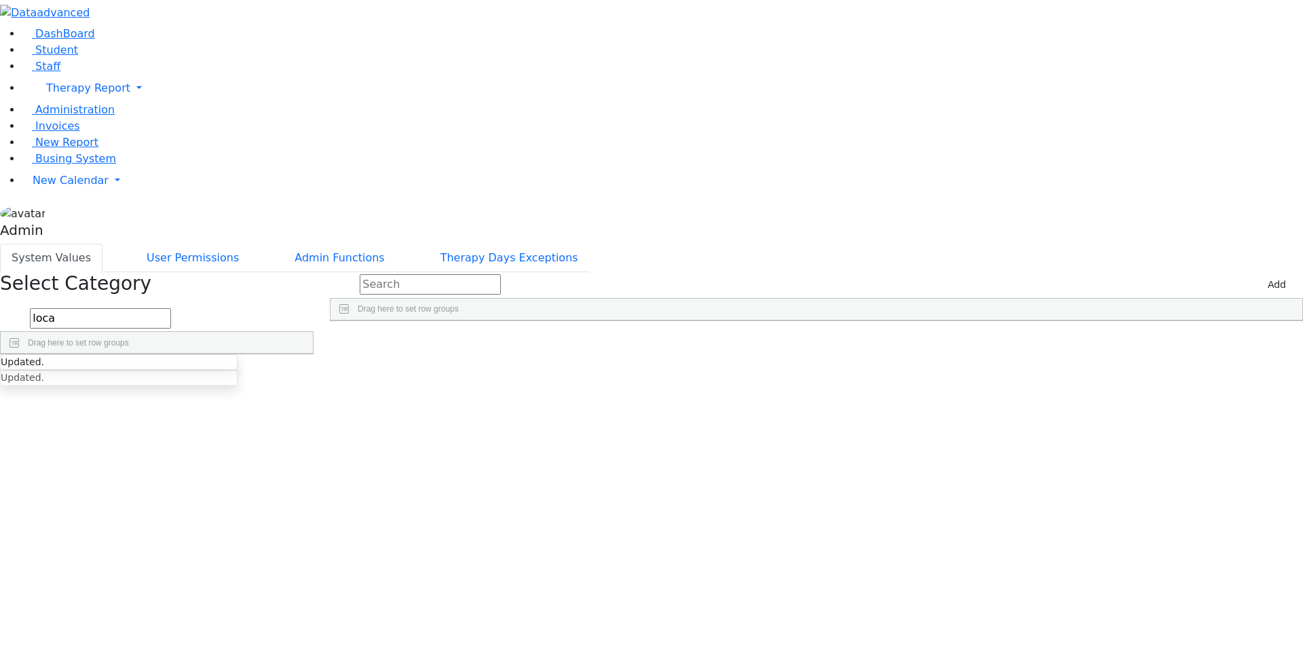
drag, startPoint x: 1129, startPoint y: 501, endPoint x: 1131, endPoint y: 511, distance: 10.3
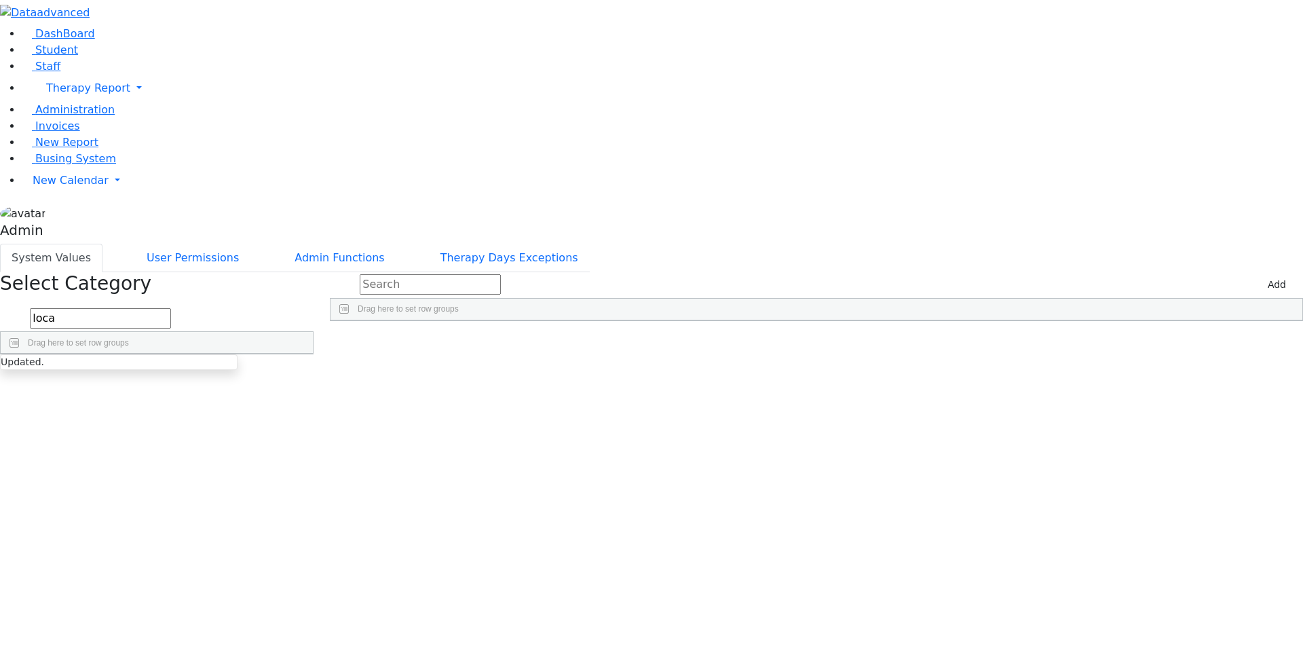
click at [60, 73] on link "Staff" at bounding box center [41, 66] width 39 height 13
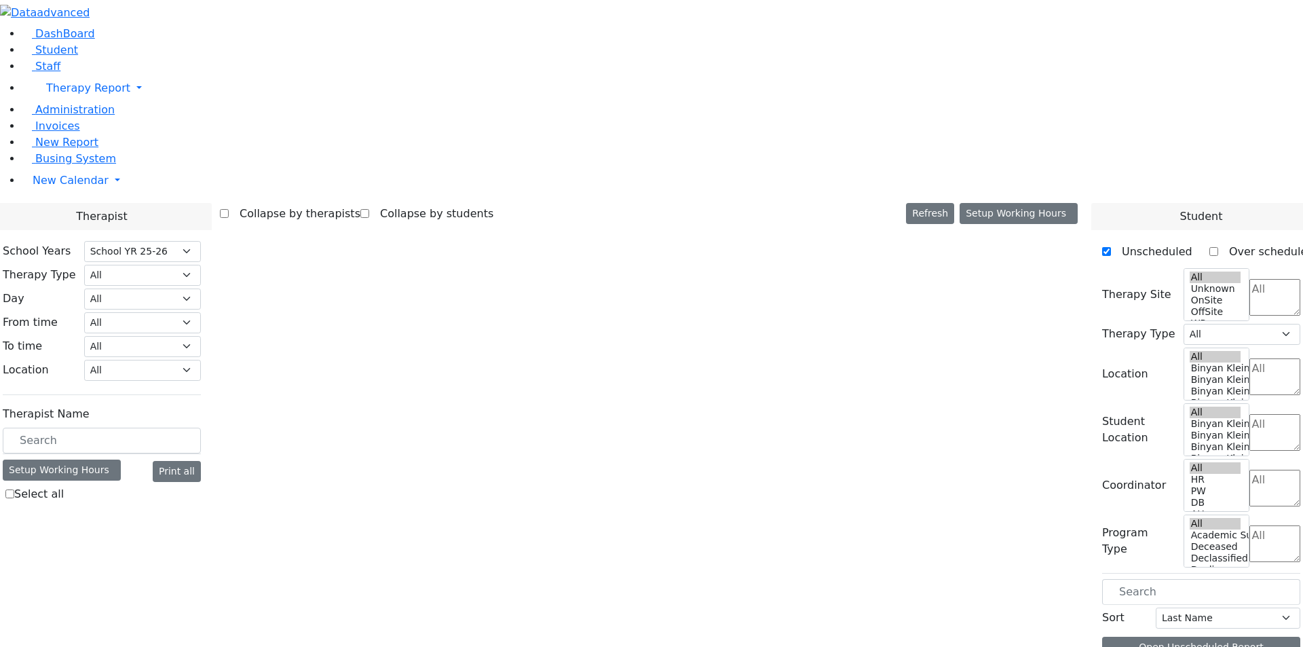
select select "212"
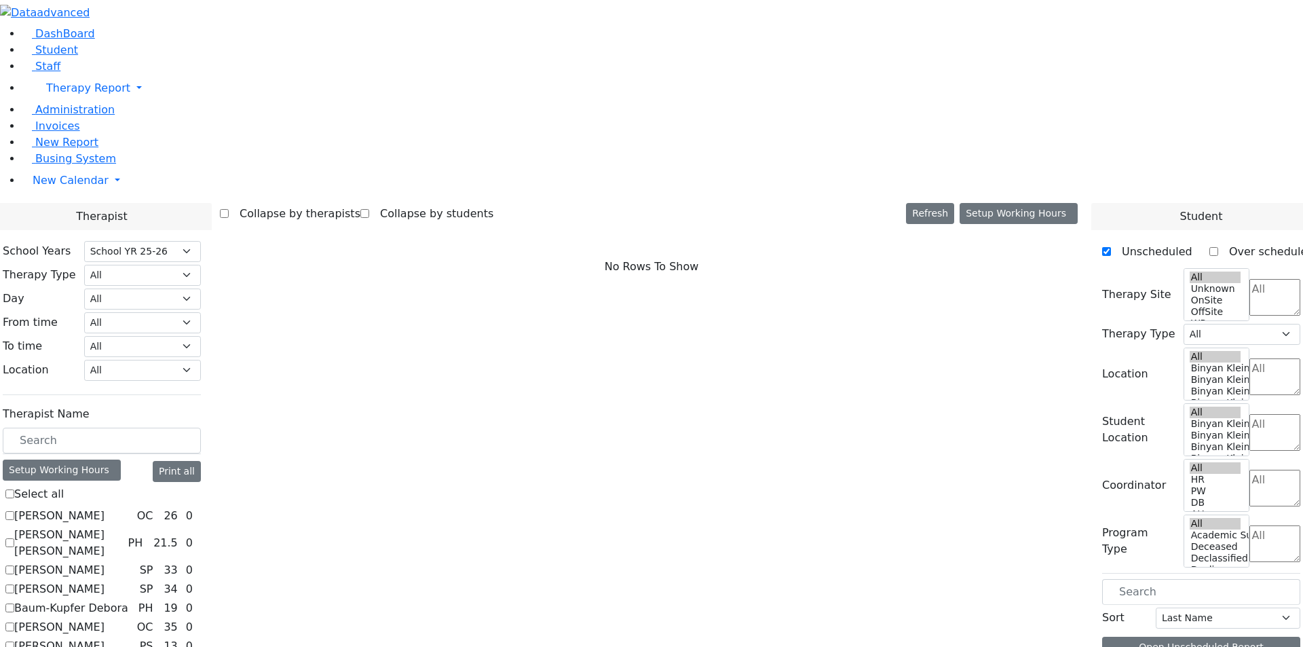
click at [105, 508] on label "[PERSON_NAME]" at bounding box center [59, 516] width 90 height 16
click at [14, 511] on input "[PERSON_NAME]" at bounding box center [9, 515] width 9 height 9
checkbox input "true"
select select "1"
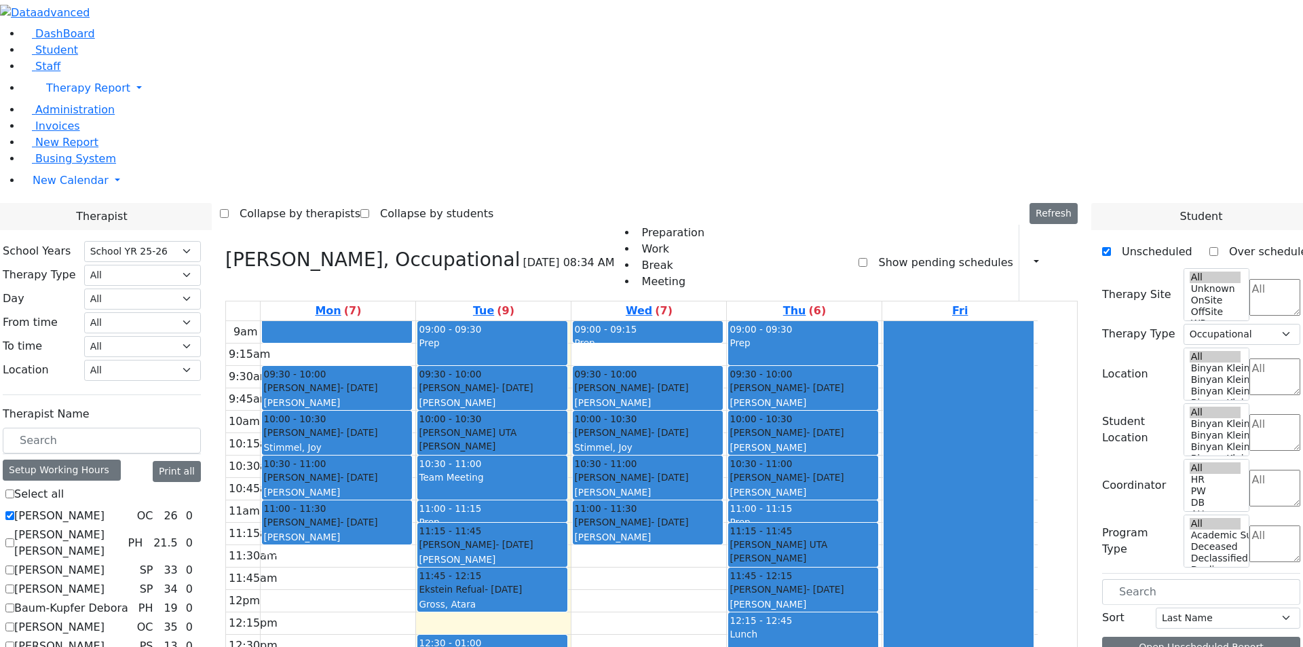
click at [1061, 256] on icon at bounding box center [1061, 262] width 0 height 13
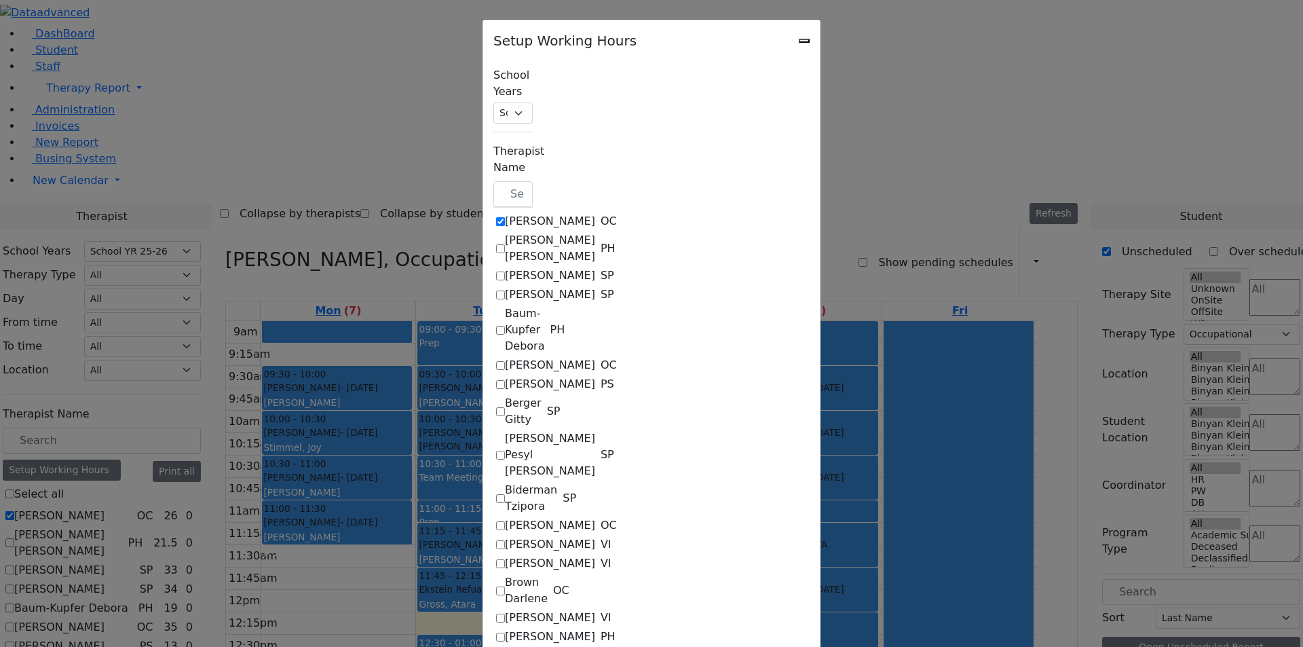
checkbox input "true"
select select "09:15:00"
select select "15:00:00"
select select "22"
select select "15:00:00"
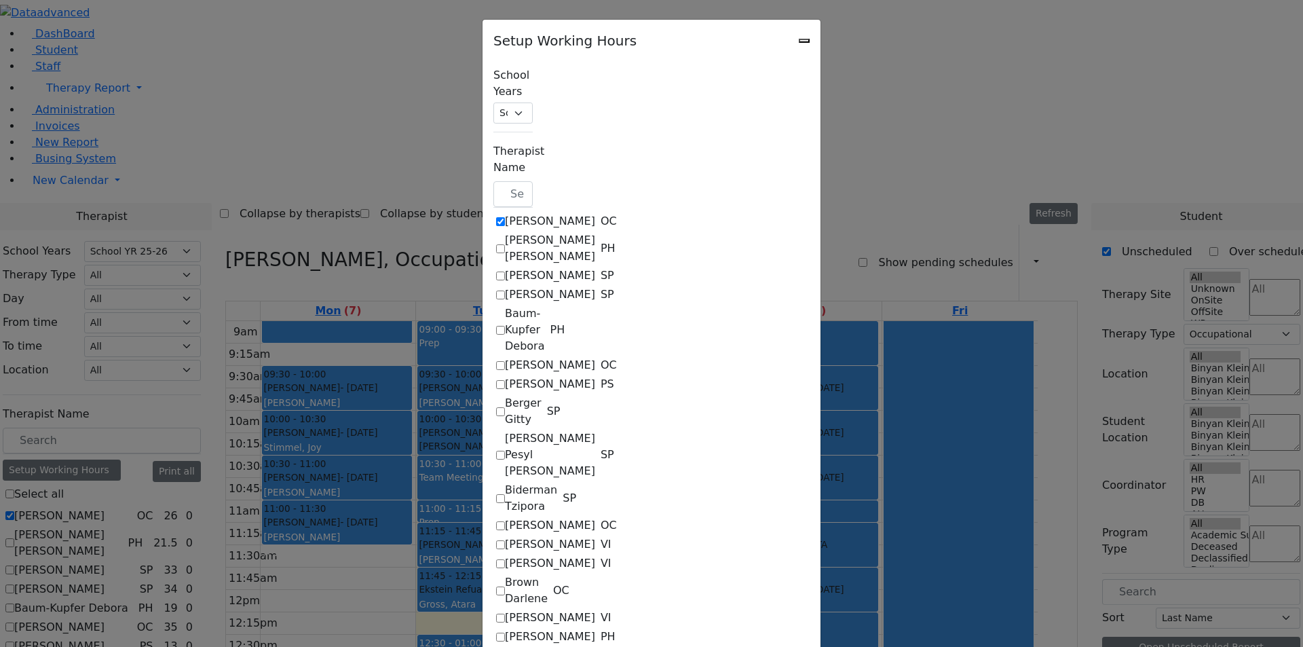
select select "19:00:00"
select select "09:00:00"
select select "15:00:00"
select select "1"
select select "15:00:00"
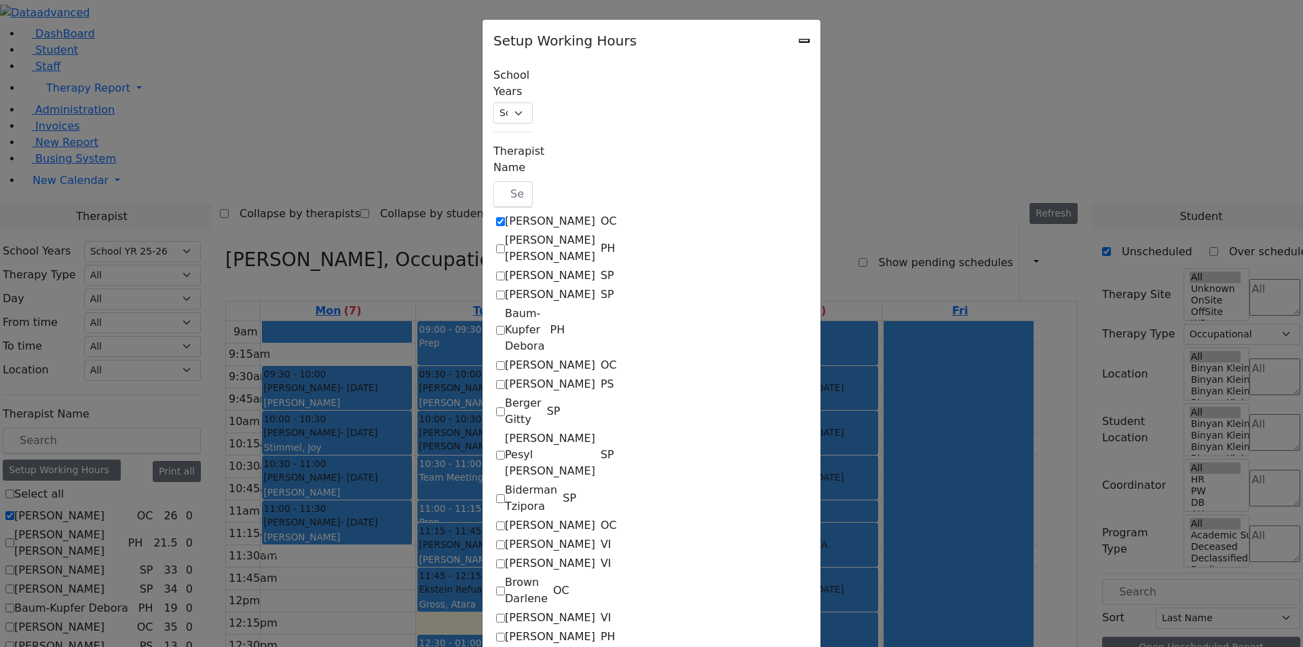
select select "19:00:00"
select select "09:00:00"
select select "15:00:00"
select select "22"
select select "15:00:00"
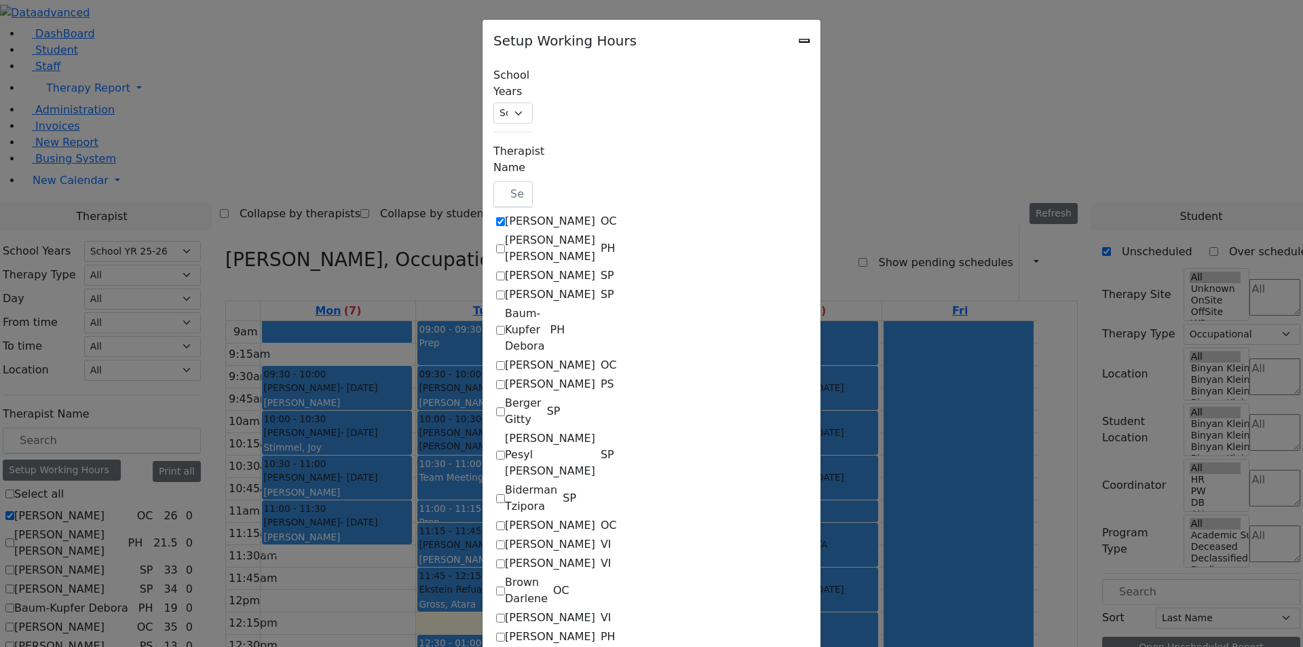
select select "19:00:00"
select select "09:00:00"
select select "15:00:00"
select select "1"
select select "15:00:00"
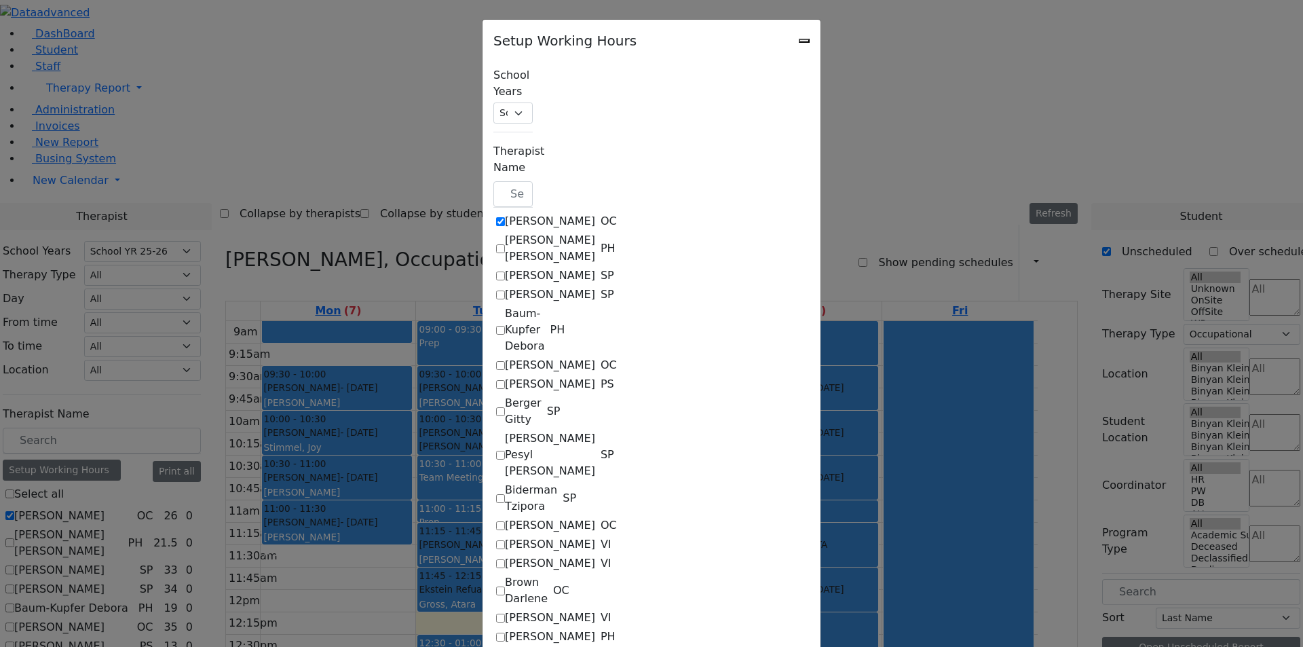
select select "19:00:00"
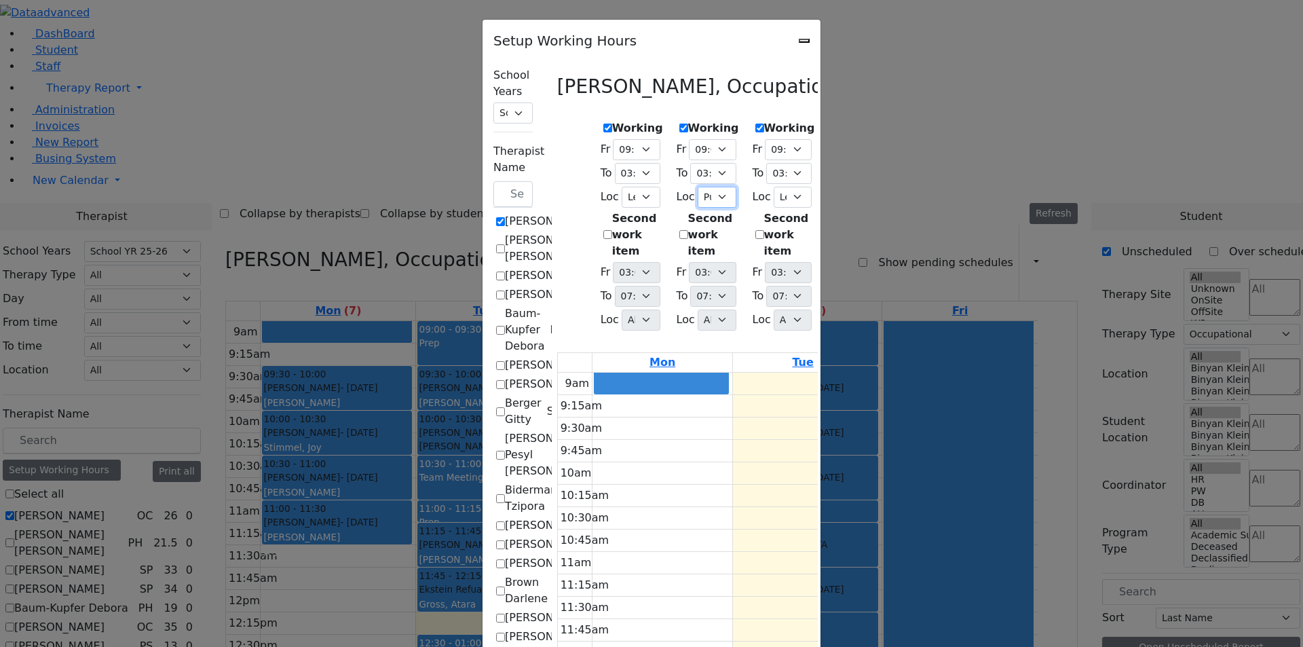
click at [698, 191] on select "All [PERSON_NAME] 5 [PERSON_NAME] 4 [PERSON_NAME] 3 [PERSON_NAME] 2 [PERSON_NAM…" at bounding box center [717, 197] width 39 height 21
click at [804, 41] on icon "Close" at bounding box center [804, 41] width 0 height 0
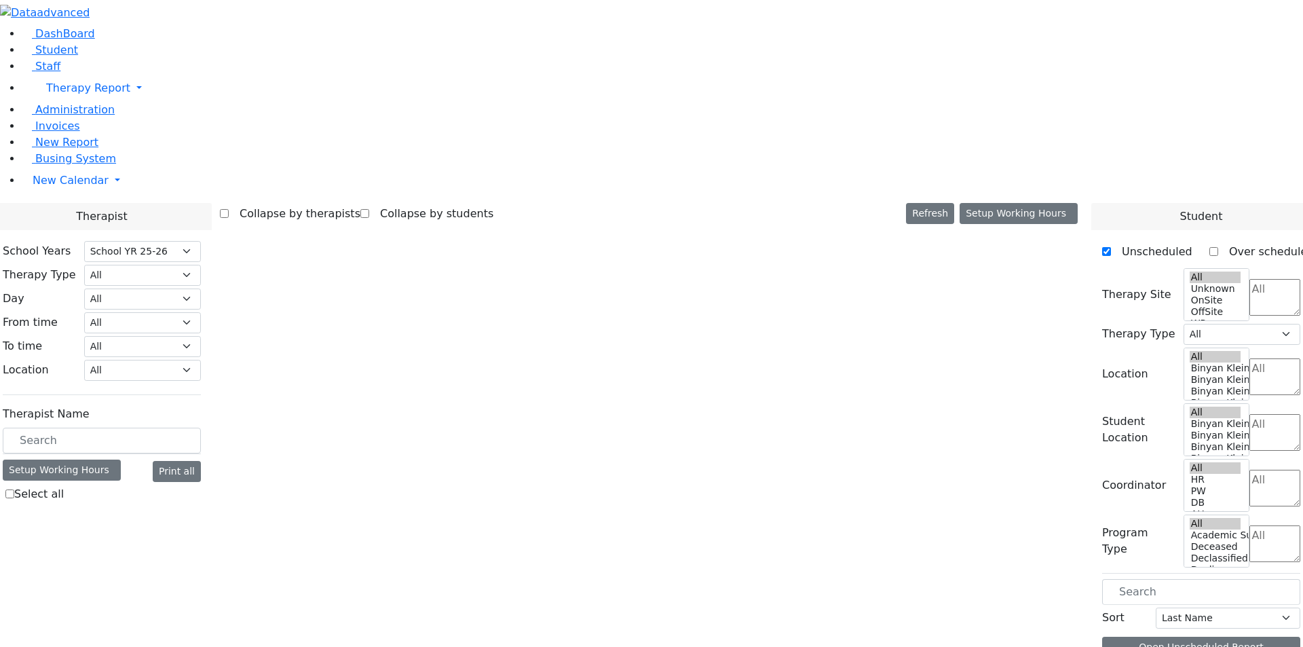
select select "212"
select select "1"
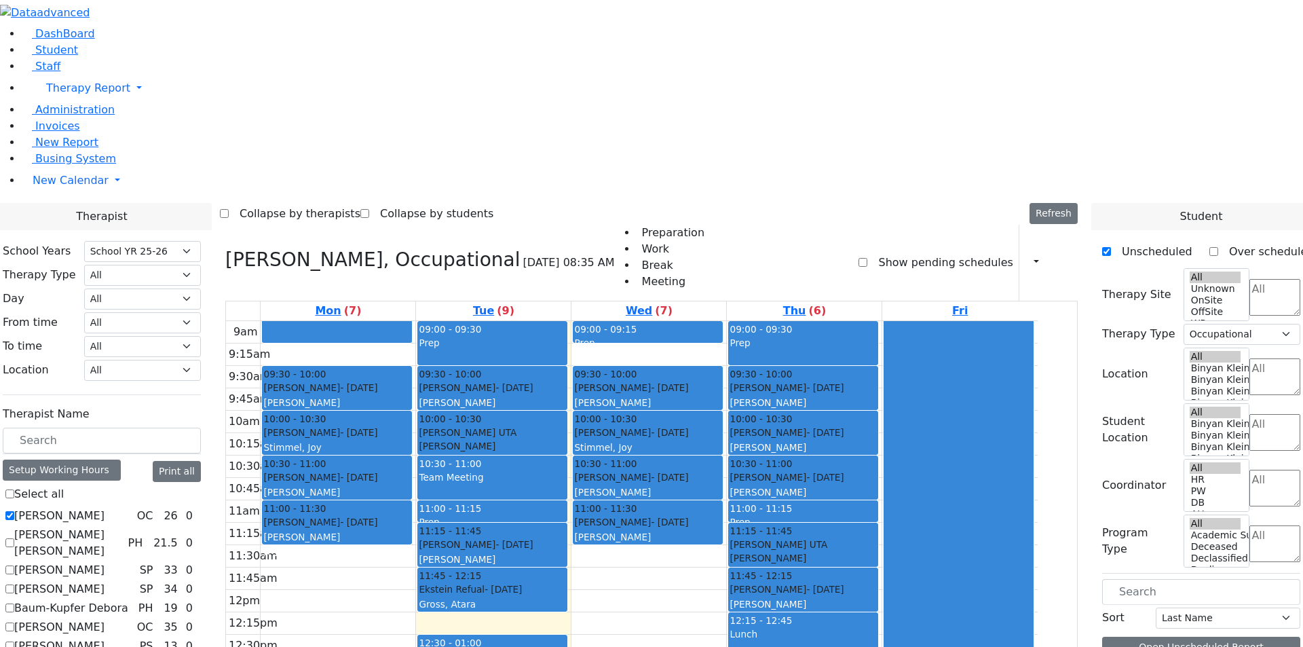
click at [1061, 256] on icon at bounding box center [1061, 262] width 0 height 13
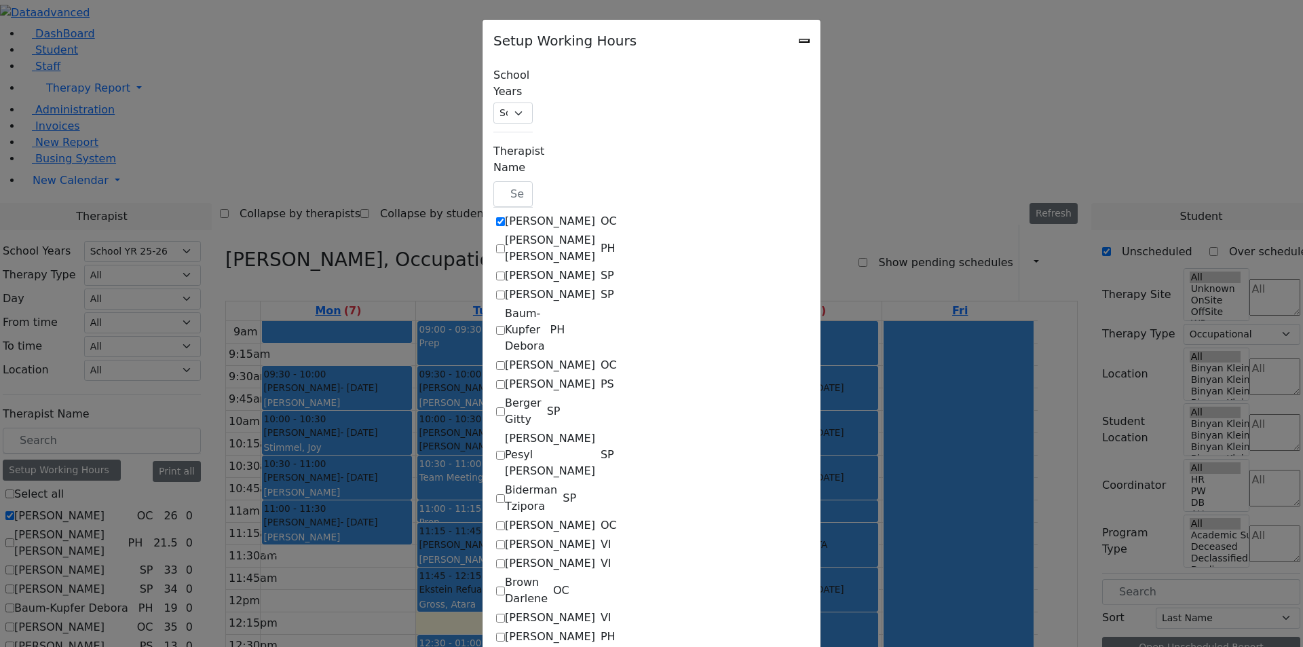
checkbox input "true"
select select "09:15:00"
select select "15:00:00"
select select "22"
select select "15:00:00"
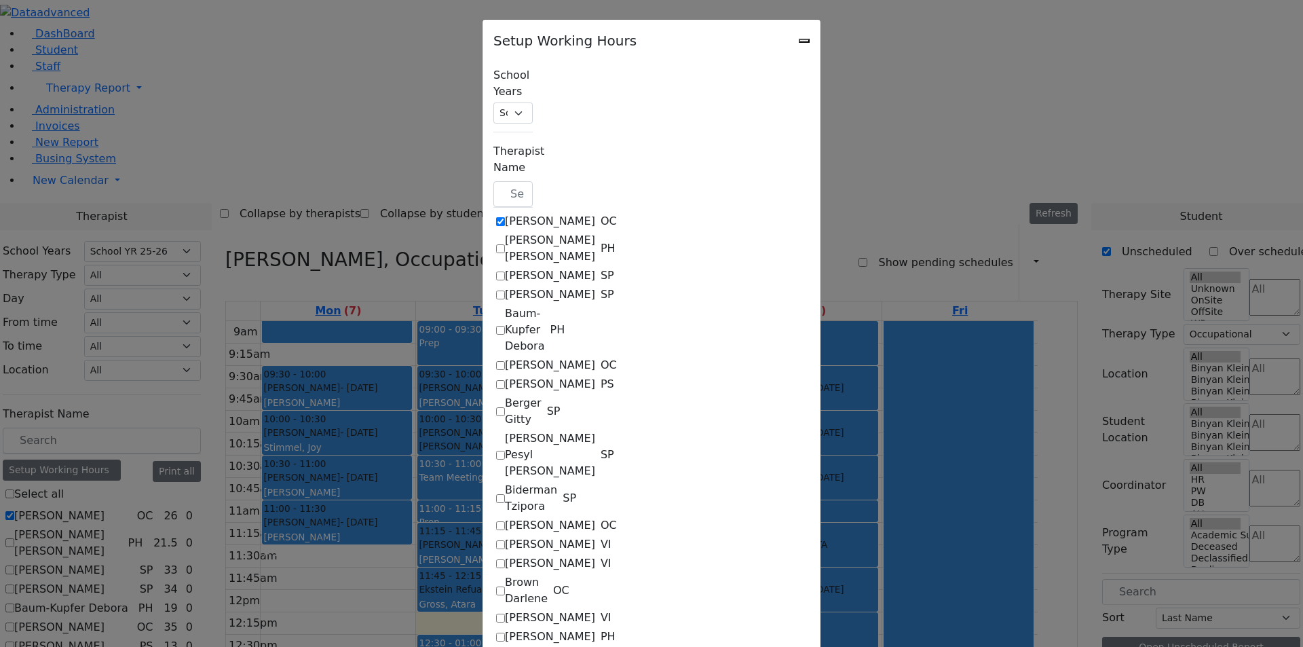
select select "19:00:00"
select select "09:00:00"
select select "15:00:00"
select select "1"
select select "15:00:00"
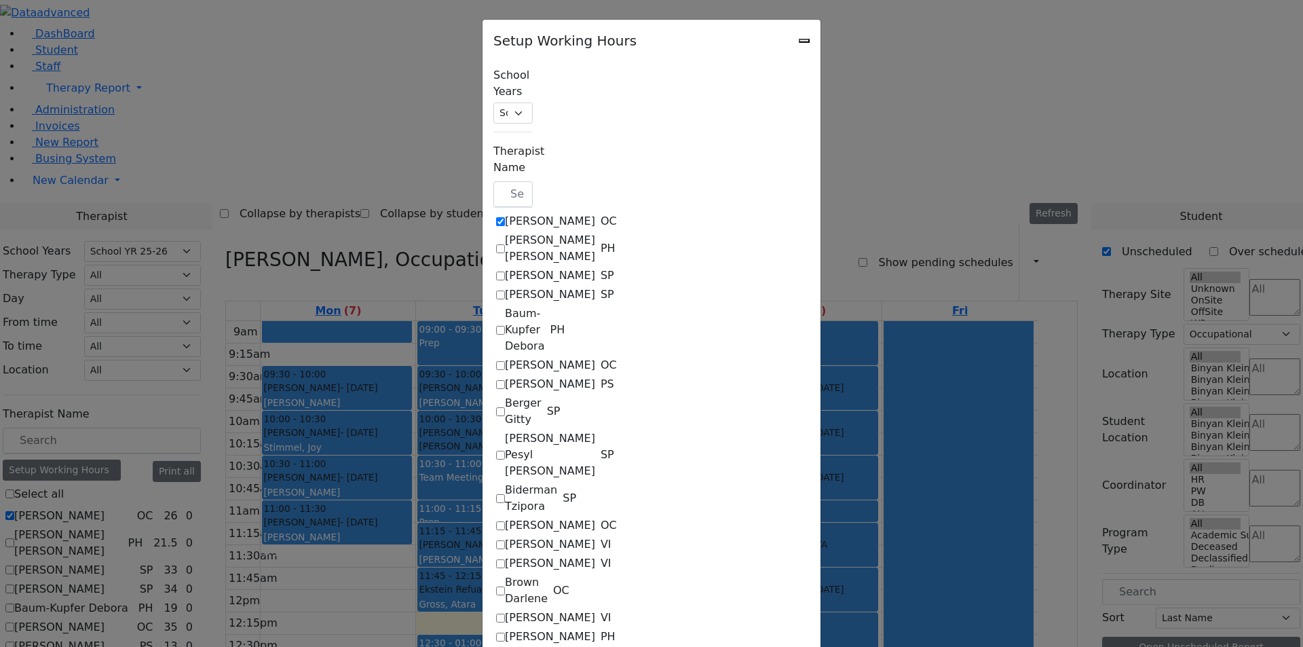
select select "19:00:00"
select select "09:00:00"
select select "15:00:00"
select select "22"
select select "15:00:00"
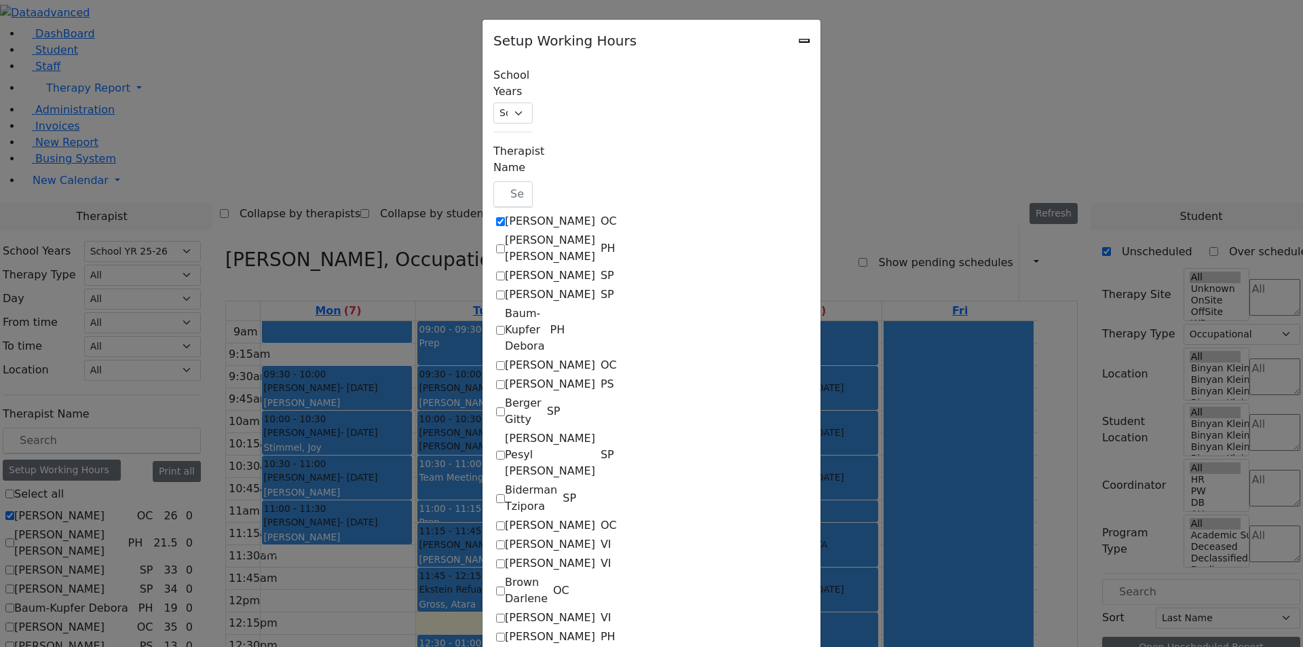
select select "19:00:00"
select select "09:00:00"
select select "15:00:00"
select select "1"
select select "15:00:00"
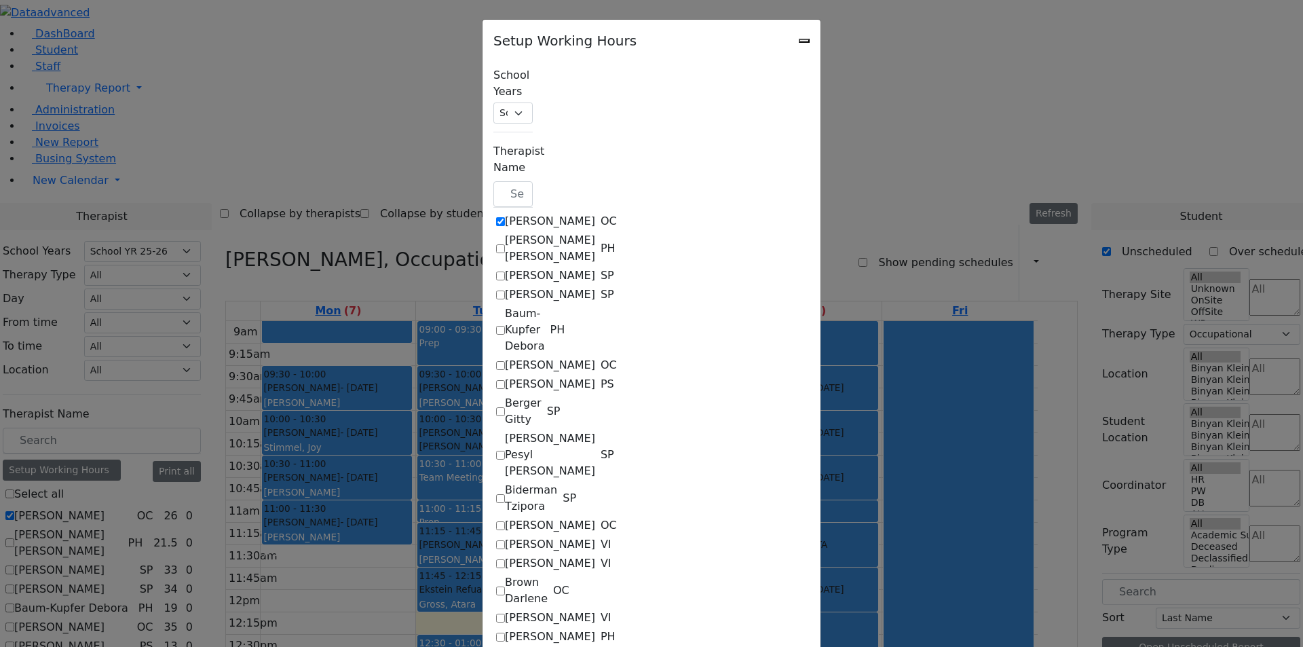
select select "19:00:00"
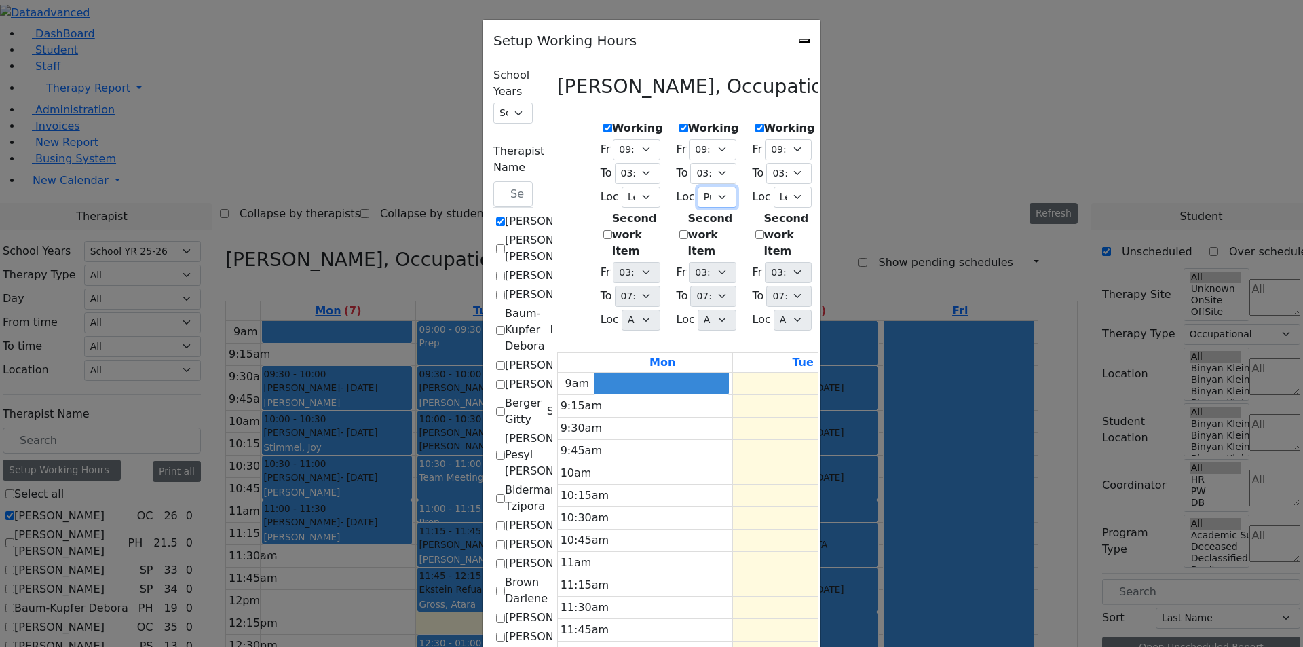
click at [698, 193] on select "All Binyan Klein 5 Binyan Klein 4 Binyan Klein 3 Binyan Klein 2 Binyan Klein 1 …" at bounding box center [717, 197] width 39 height 21
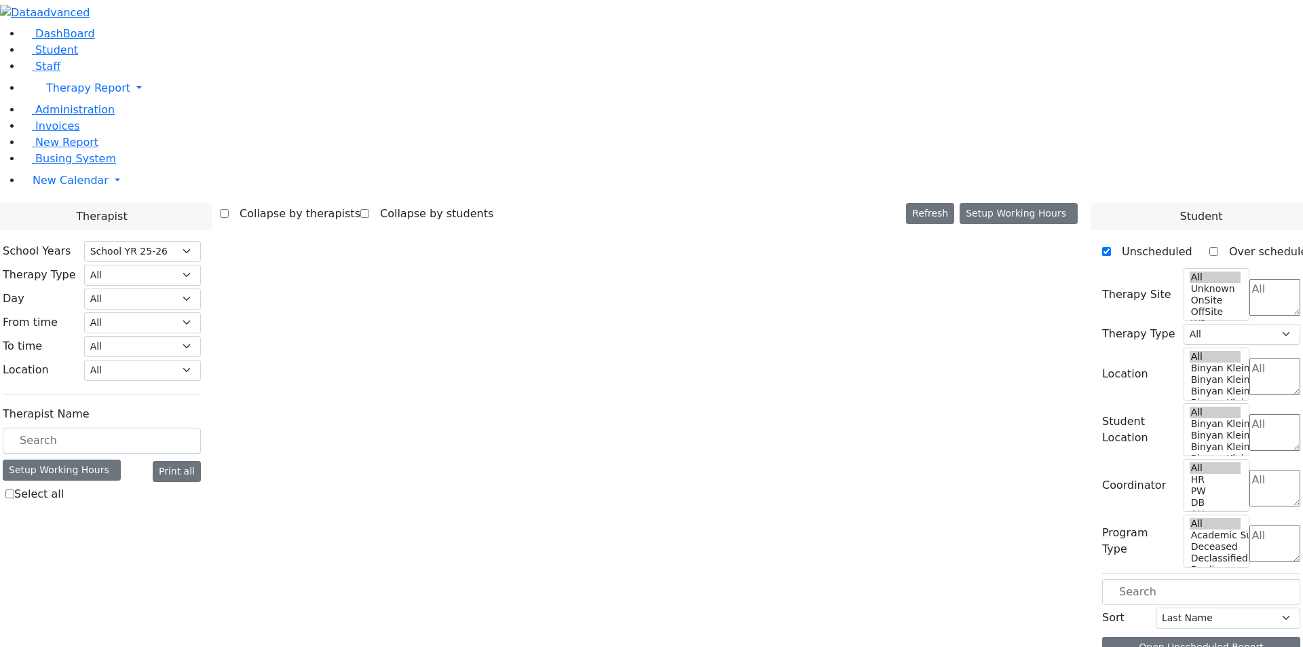
select select "212"
select select "1"
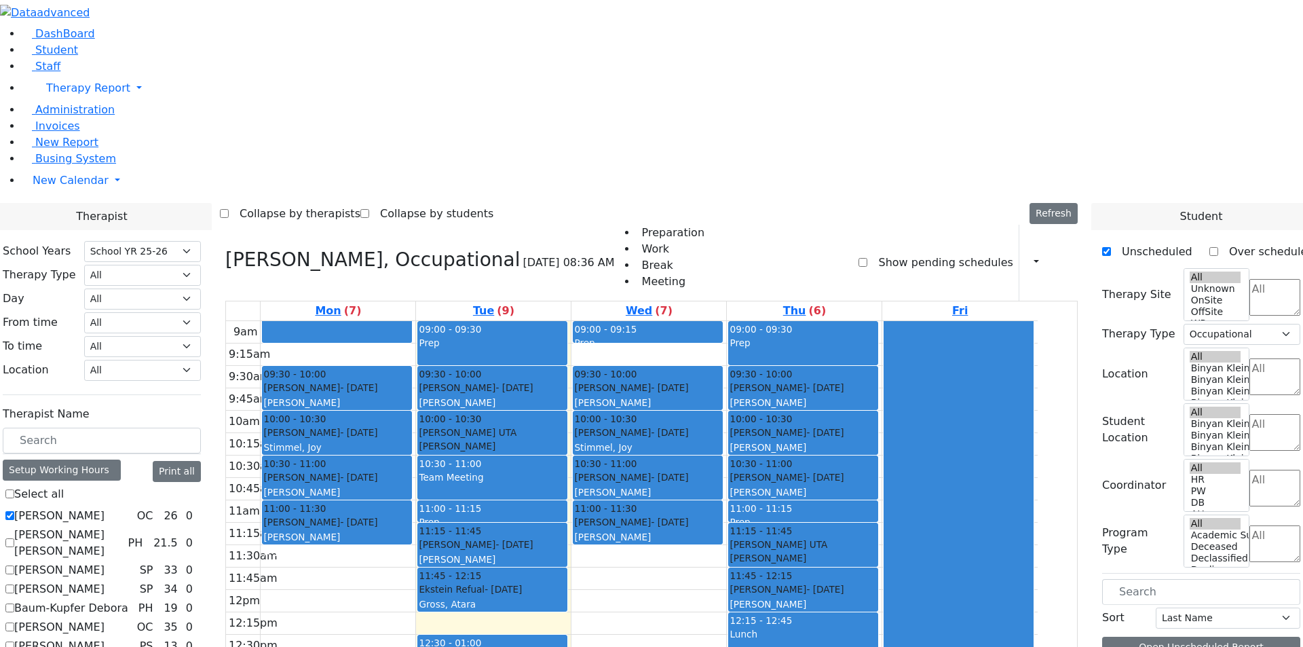
click at [1061, 256] on icon at bounding box center [1061, 262] width 0 height 13
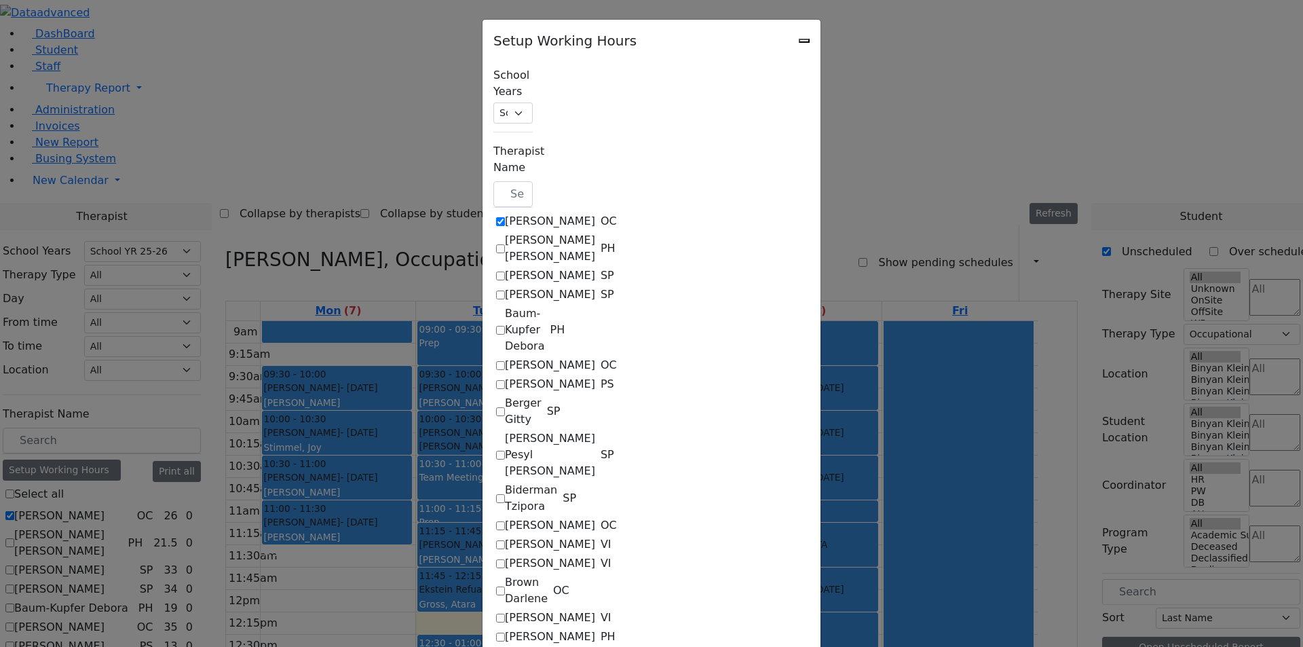
checkbox input "true"
select select "09:15:00"
select select "15:00:00"
select select "22"
select select "15:00:00"
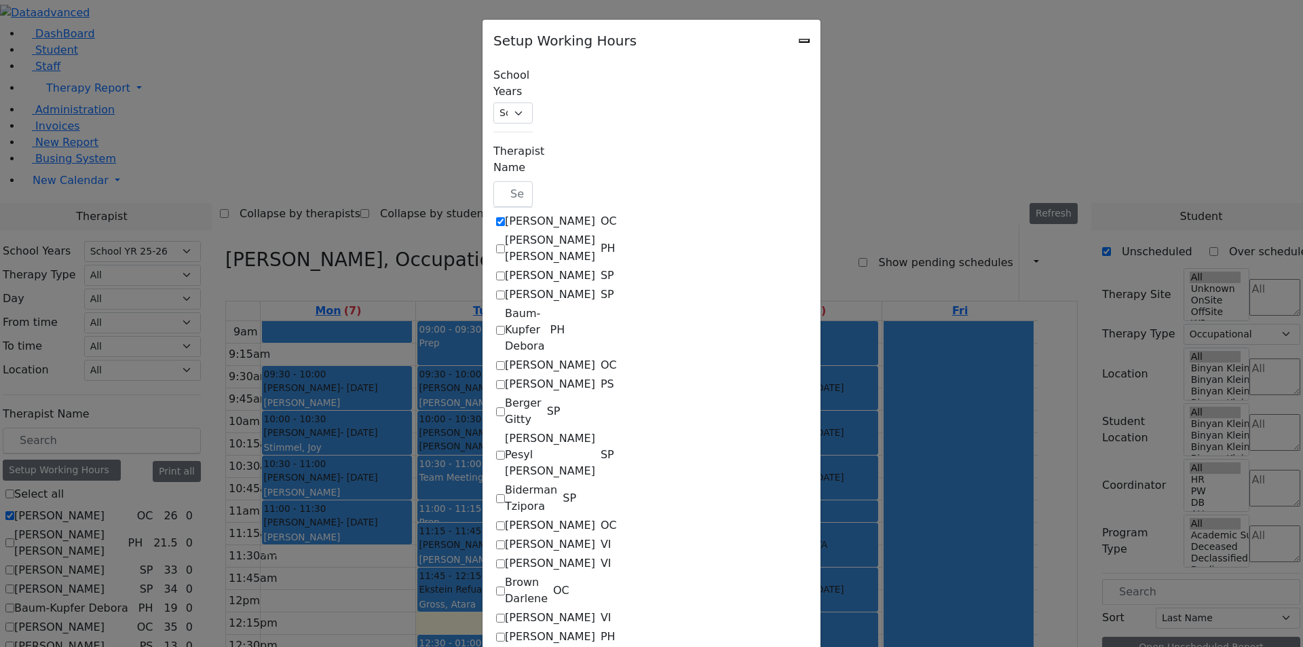
select select "19:00:00"
select select "09:00:00"
select select "15:00:00"
select select "1"
select select "15:00:00"
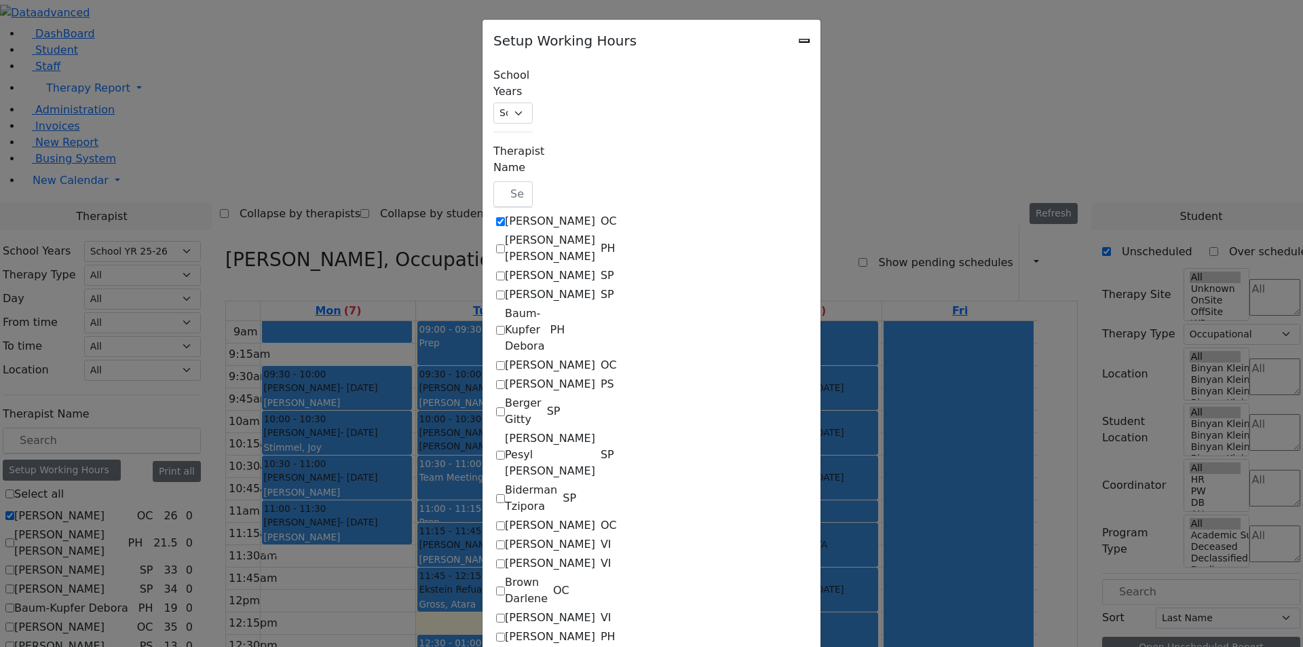
select select "19:00:00"
select select "09:00:00"
select select "15:00:00"
select select "22"
select select "15:00:00"
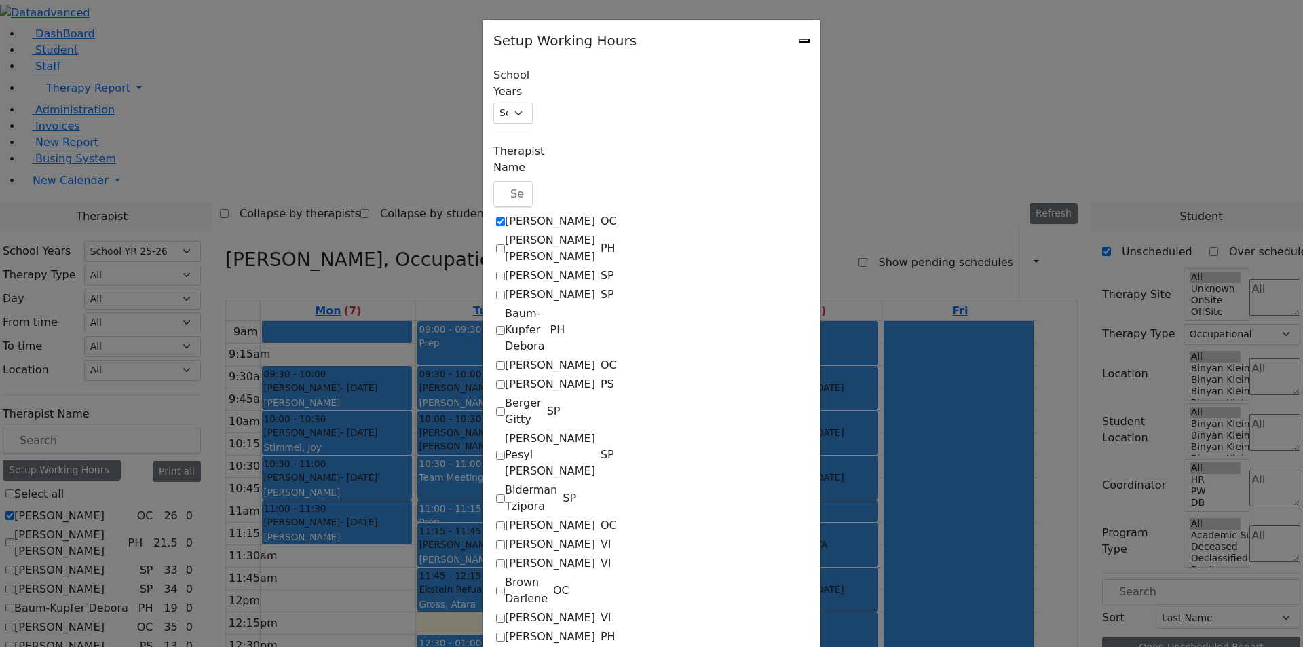
select select "19:00:00"
select select "09:00:00"
select select "15:00:00"
select select "1"
select select "15:00:00"
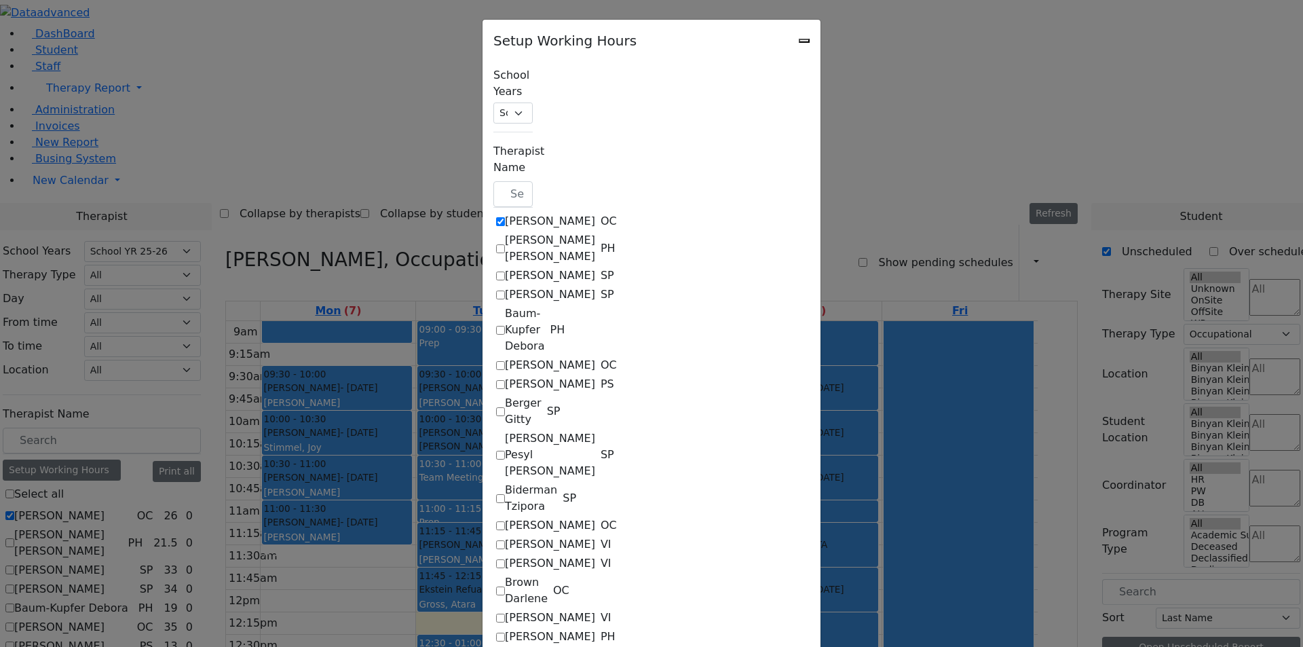
select select "19:00:00"
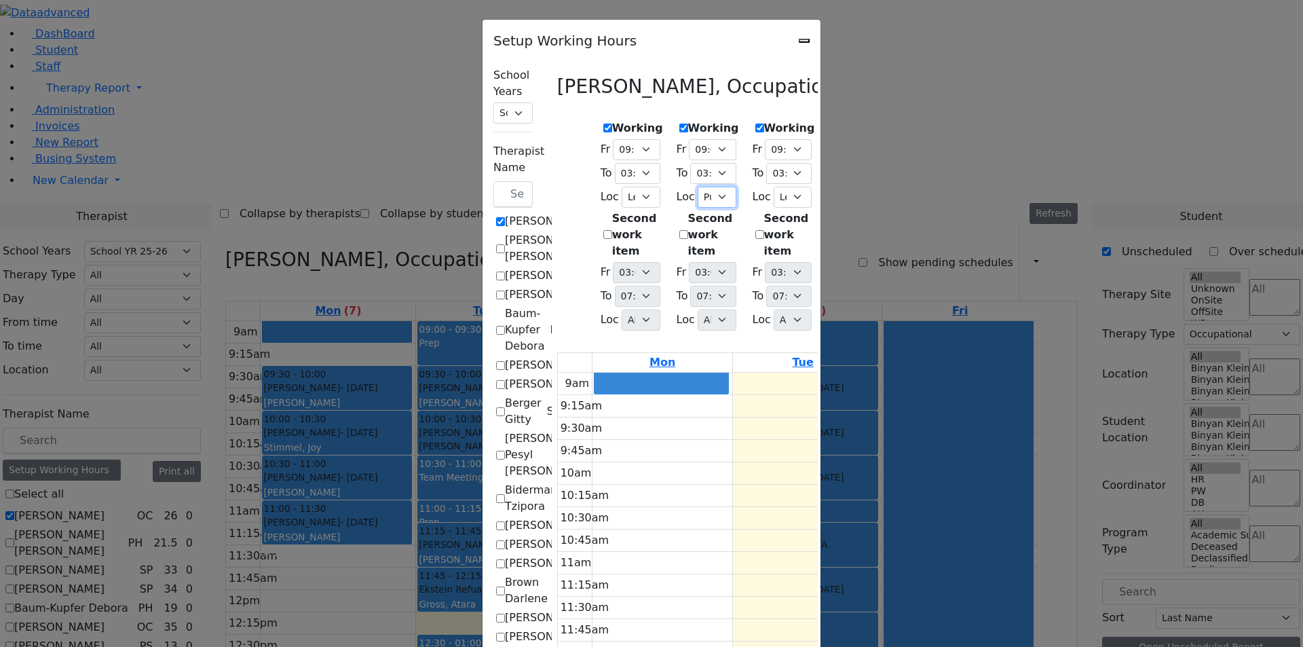
click at [698, 189] on select "All [PERSON_NAME] 5 [PERSON_NAME] 4 [PERSON_NAME] 3 [PERSON_NAME] 2 [PERSON_NAM…" at bounding box center [717, 197] width 39 height 21
drag, startPoint x: 1170, startPoint y: 219, endPoint x: 1162, endPoint y: 219, distance: 7.5
click at [1170, 219] on div "Setup Working Hours School Years Select School YR Summer YR 25 School YR 25-26 …" at bounding box center [651, 323] width 1303 height 647
checkbox input "false"
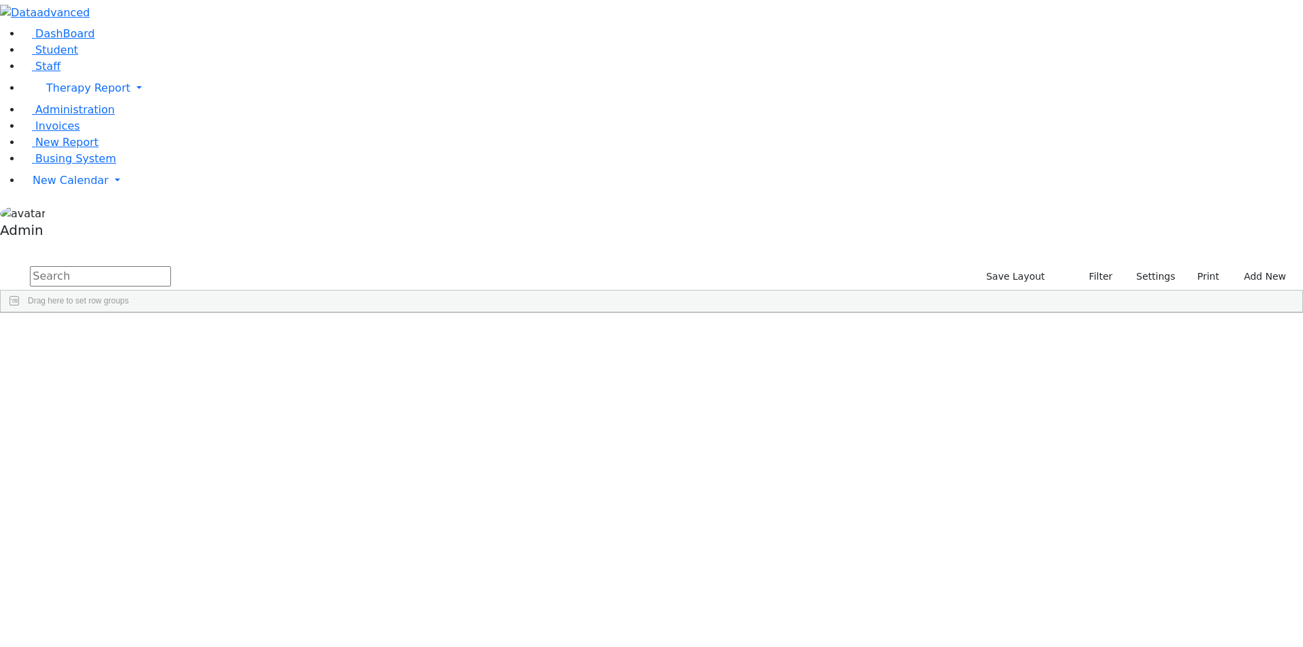
click at [629, 318] on span at bounding box center [623, 323] width 11 height 11
click at [704, 316] on span "columns" at bounding box center [692, 325] width 23 height 18
click at [675, 316] on span "filter" at bounding box center [663, 325] width 23 height 18
click at [677, 398] on div "(Select All)" at bounding box center [658, 403] width 39 height 10
click at [636, 430] on input "checkbox" at bounding box center [630, 435] width 11 height 11
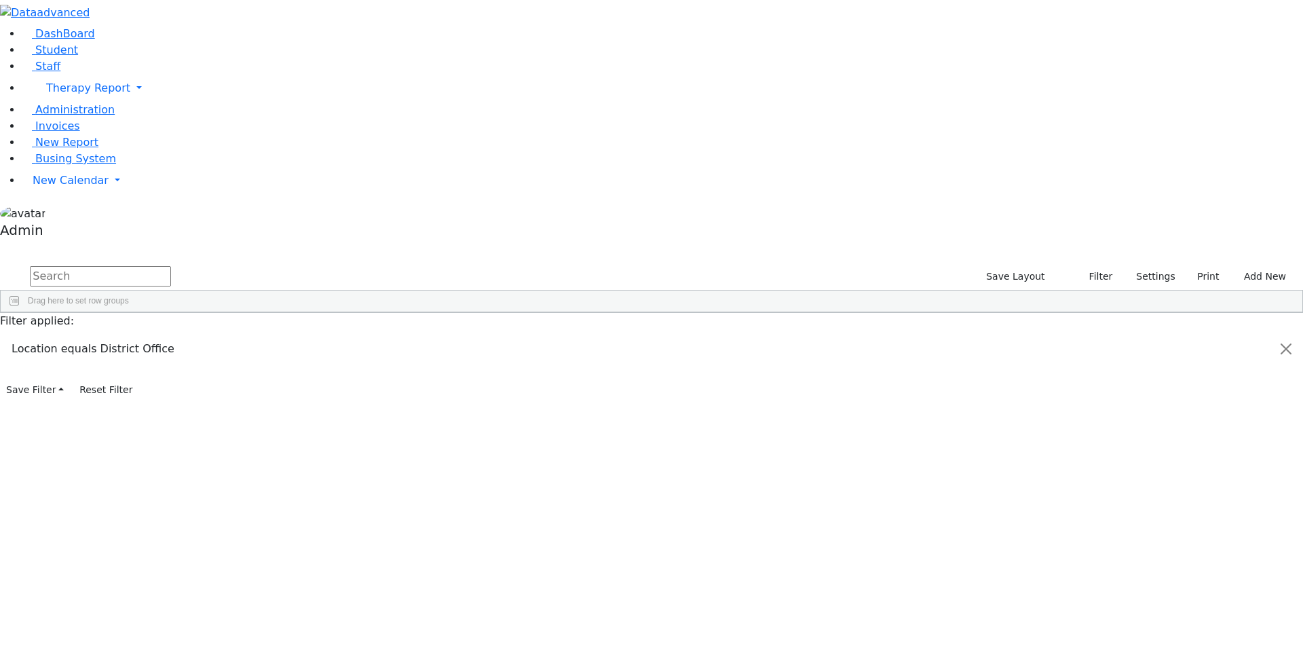
click at [689, 523] on div "Bodek Miriam Secretary Administration --- 845-500-8240 --- District Office 9 D.…" at bounding box center [644, 477] width 1287 height 285
click at [637, 506] on div "District Office" at bounding box center [597, 515] width 79 height 19
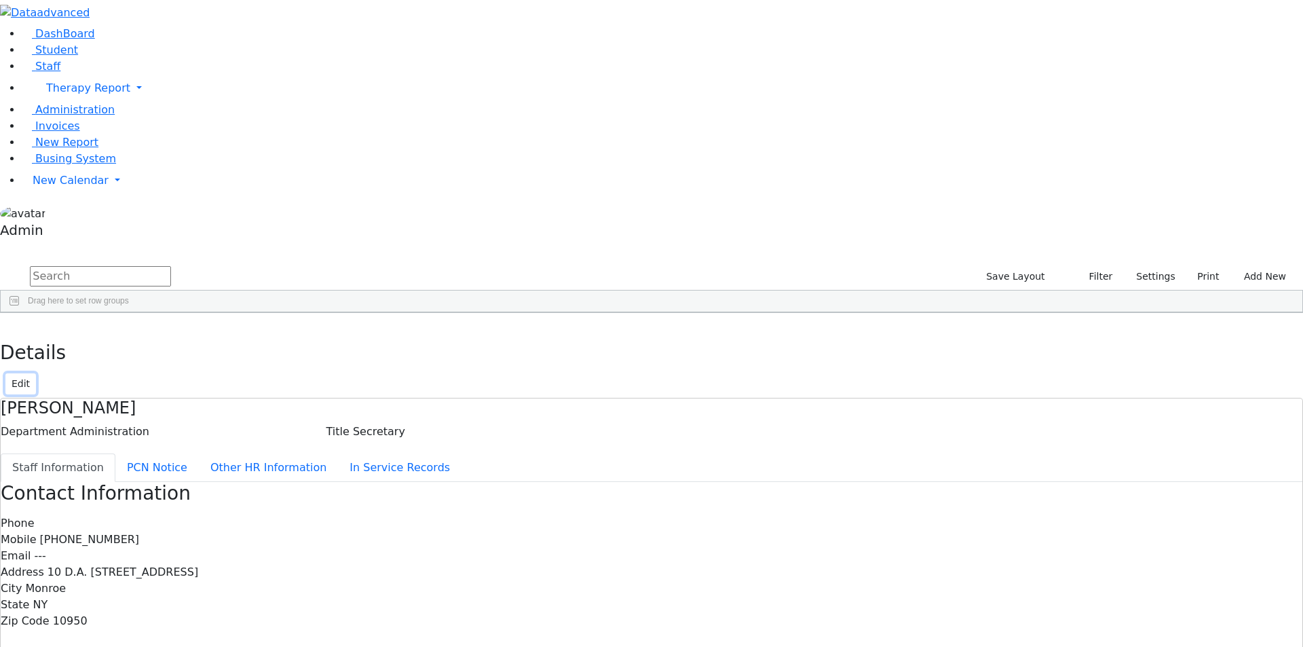
click at [36, 373] on button "Edit" at bounding box center [20, 383] width 31 height 21
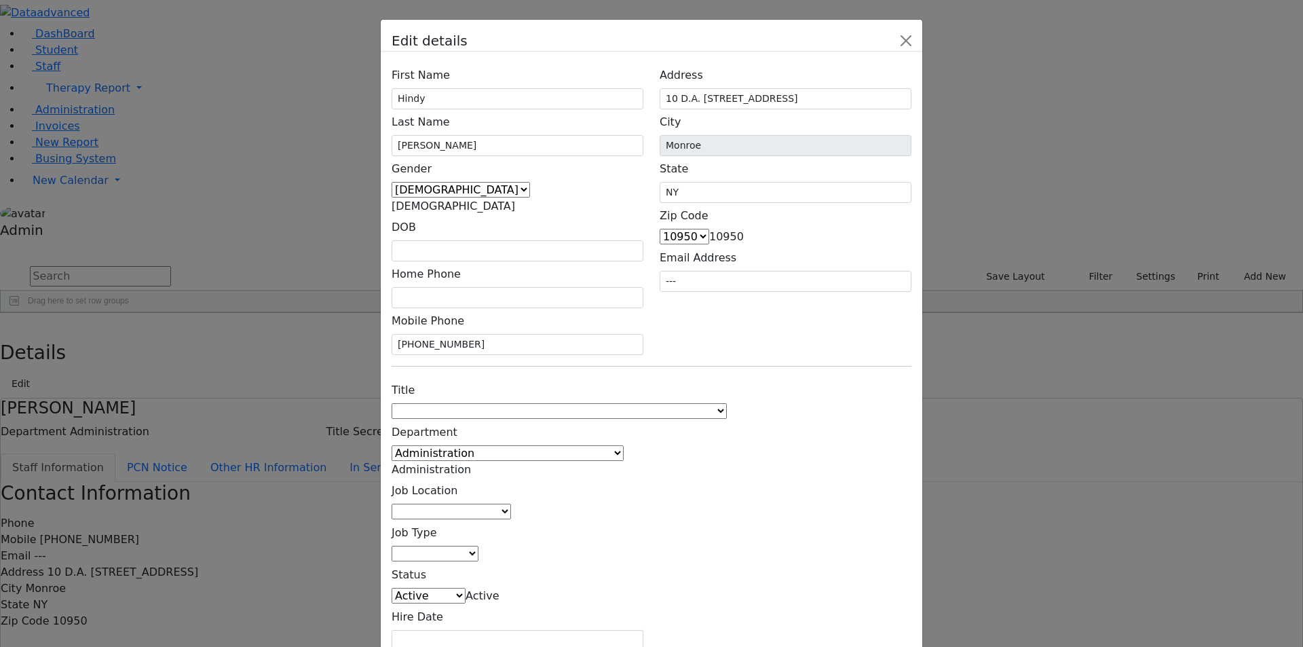
click at [511, 505] on span at bounding box center [511, 511] width 0 height 13
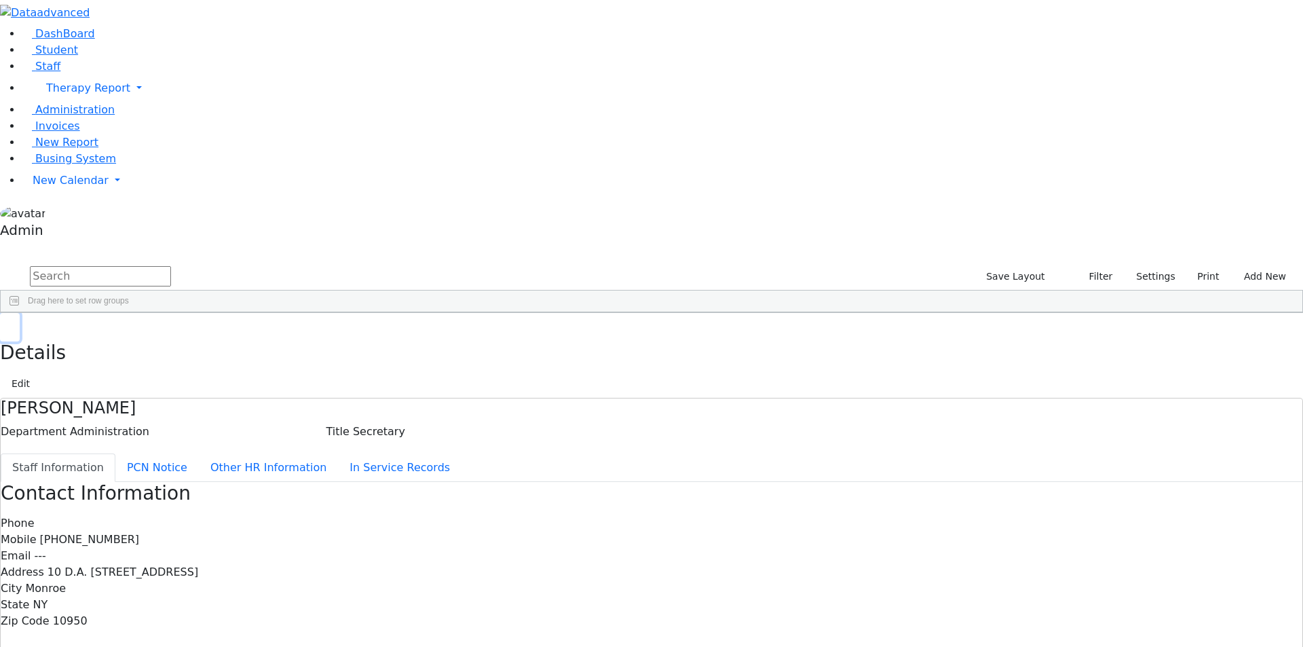
click at [20, 313] on button "button" at bounding box center [10, 327] width 20 height 29
click at [629, 318] on span at bounding box center [623, 323] width 11 height 11
click at [636, 397] on input "checkbox" at bounding box center [630, 402] width 11 height 11
click at [629, 318] on span at bounding box center [623, 323] width 11 height 11
click at [636, 397] on input "checkbox" at bounding box center [630, 402] width 11 height 11
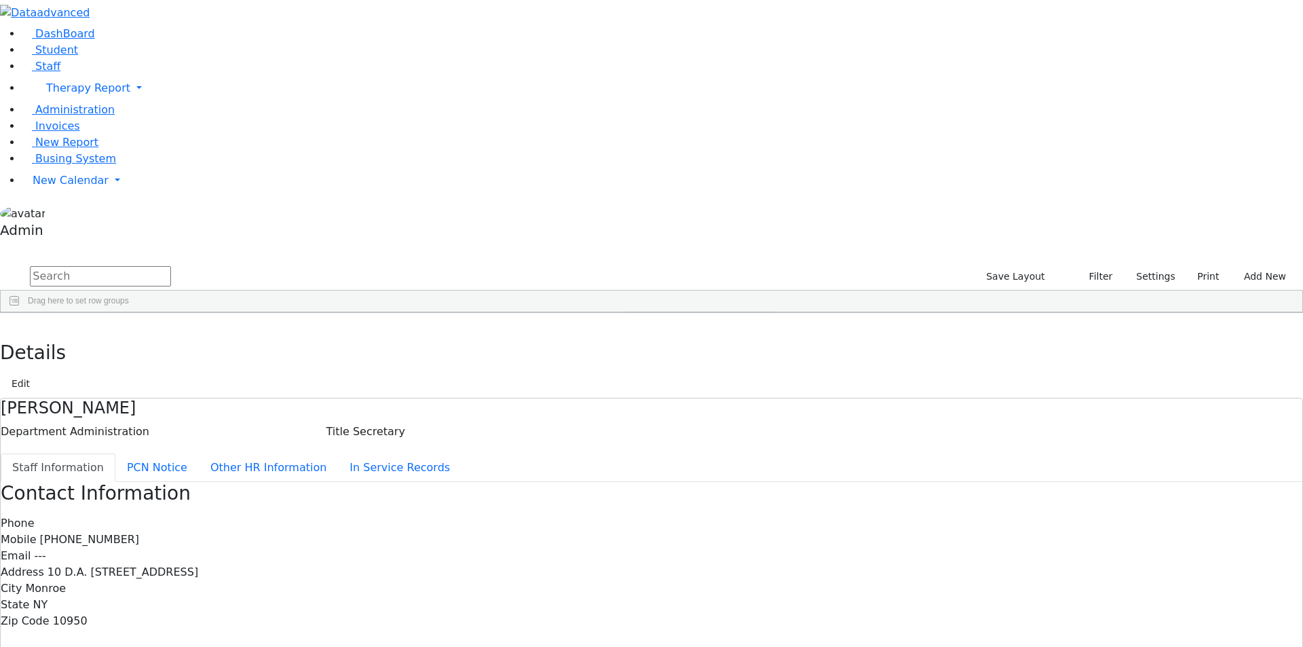
click at [636, 430] on input "checkbox" at bounding box center [630, 435] width 11 height 11
click at [399, 430] on div "845-782-6445" at bounding box center [359, 439] width 79 height 19
click at [36, 373] on button "Edit" at bounding box center [20, 383] width 31 height 21
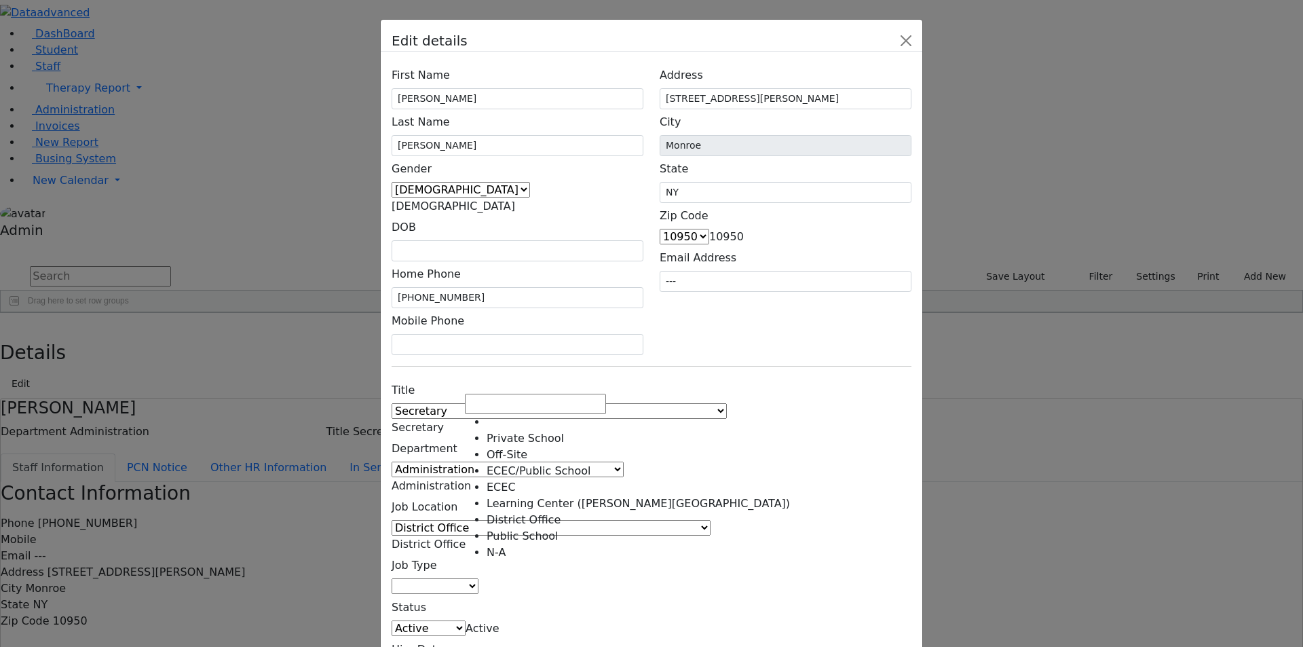
click at [466, 537] on span "District Office" at bounding box center [429, 543] width 74 height 13
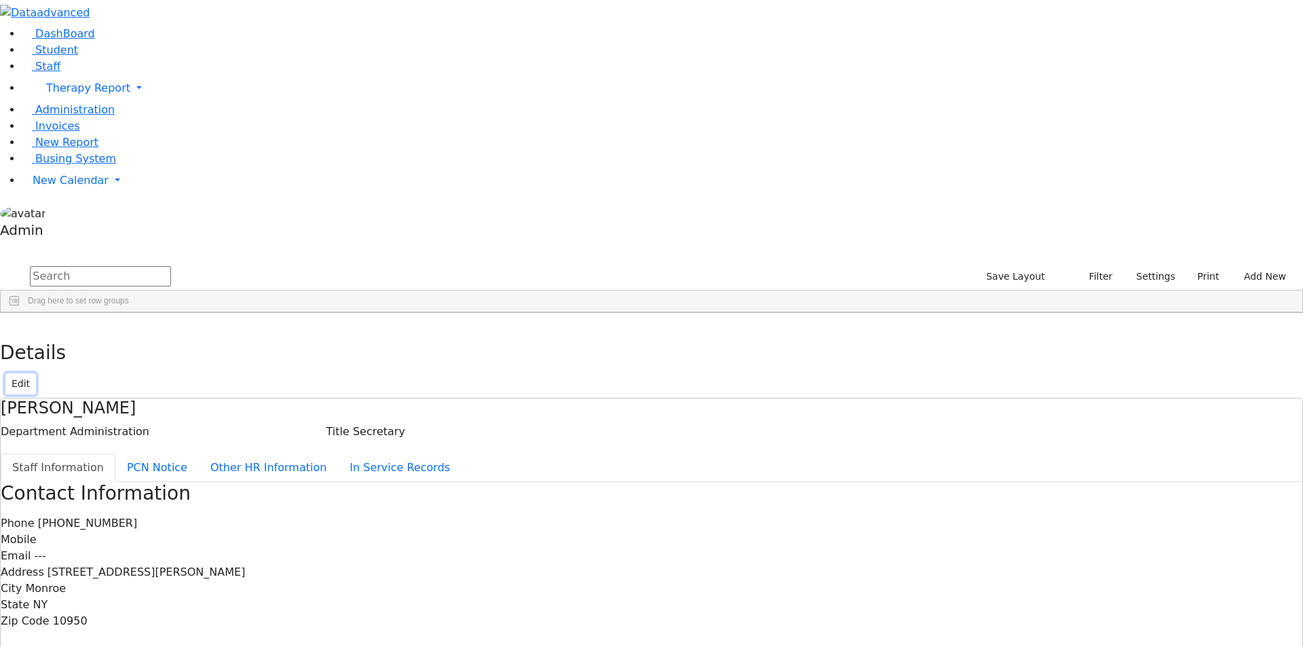
click at [36, 373] on button "Edit" at bounding box center [20, 383] width 31 height 21
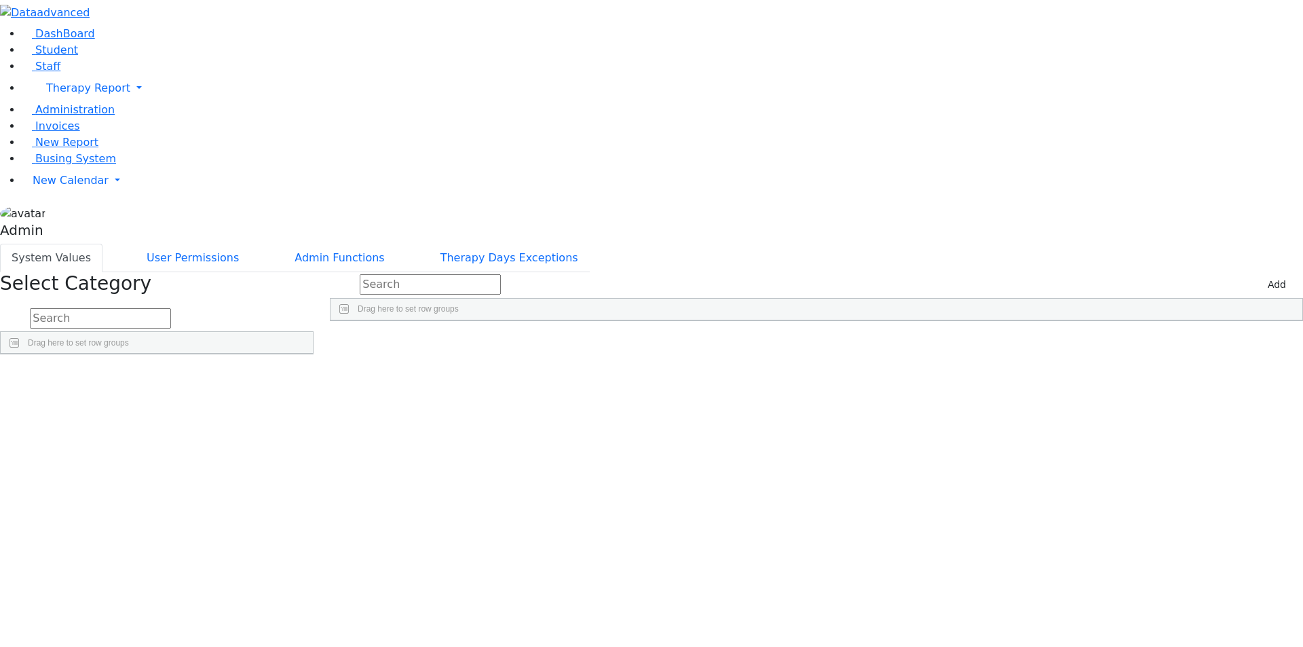
click at [171, 308] on input "text" at bounding box center [100, 318] width 141 height 20
type input "loca"
click at [303, 398] on link "Detail" at bounding box center [285, 408] width 37 height 21
click at [501, 274] on input "text" at bounding box center [430, 284] width 141 height 20
click at [1014, 346] on input "Press SPACE to select this row." at bounding box center [1009, 350] width 9 height 9
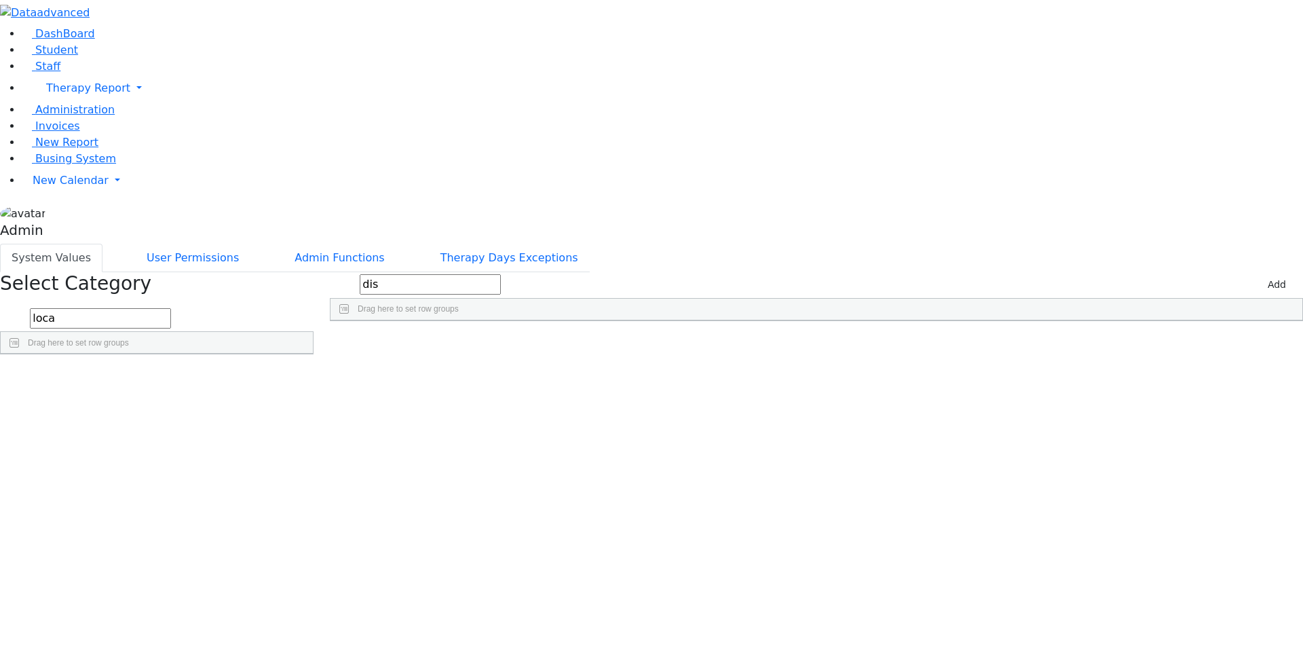
click at [501, 274] on input "dis" at bounding box center [430, 284] width 141 height 20
click at [1014, 346] on input "Press SPACE to select this row." at bounding box center [1009, 350] width 9 height 9
click at [501, 274] on input "[PERSON_NAME]" at bounding box center [430, 284] width 141 height 20
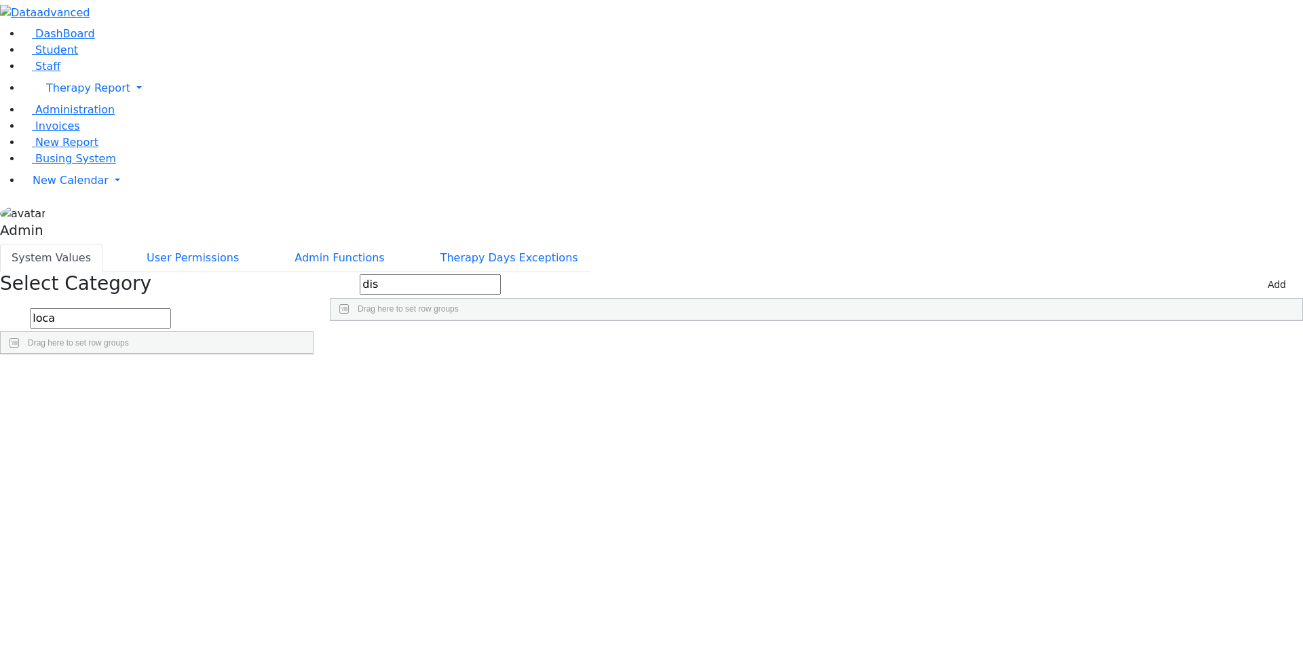
type input "dis"
click at [1014, 346] on input "Press SPACE to select this row." at bounding box center [1009, 350] width 9 height 9
